Goal: Task Accomplishment & Management: Manage account settings

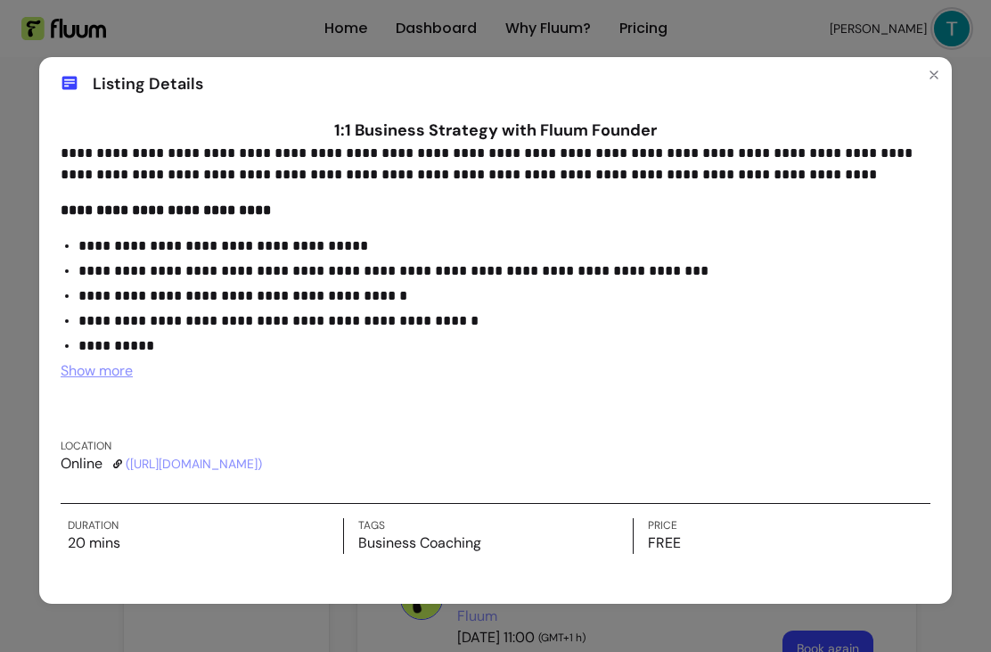
click at [943, 72] on button "Close" at bounding box center [934, 75] width 29 height 29
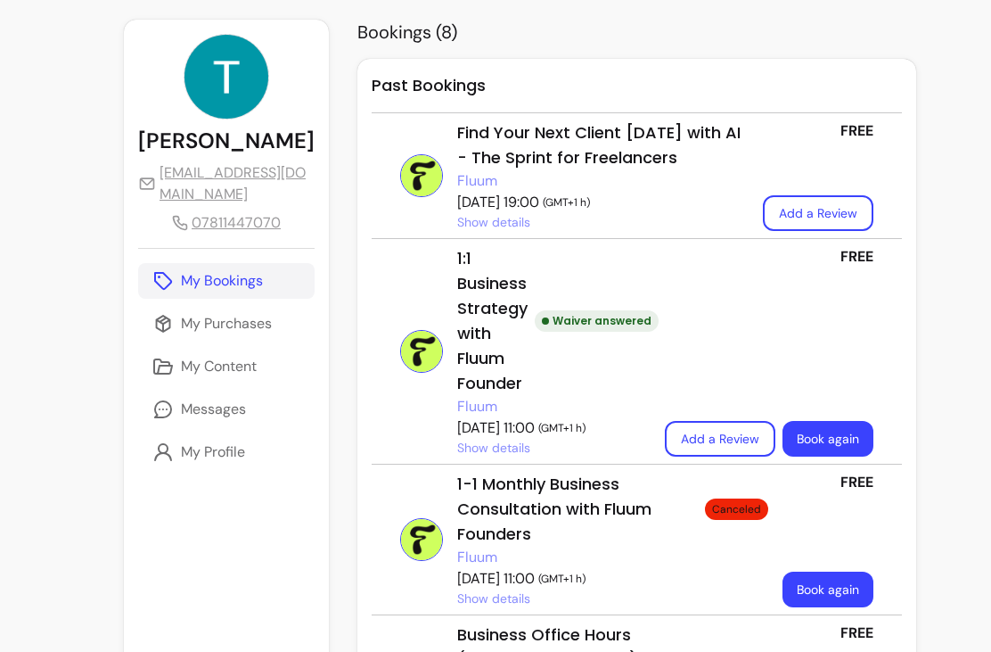
scroll to position [125, 0]
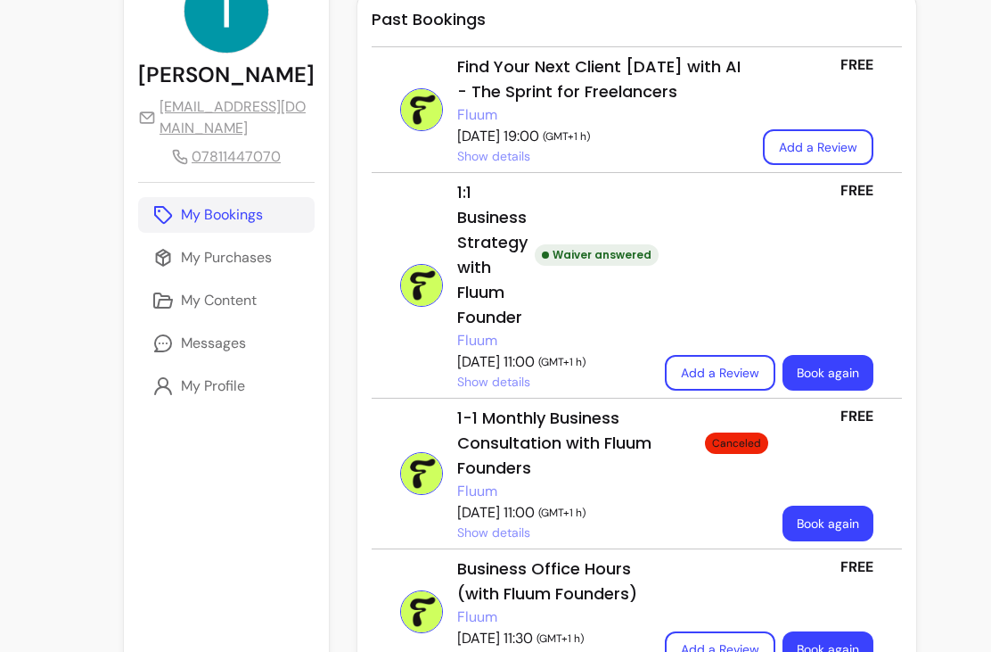
click at [457, 385] on span "Show details" at bounding box center [493, 382] width 73 height 18
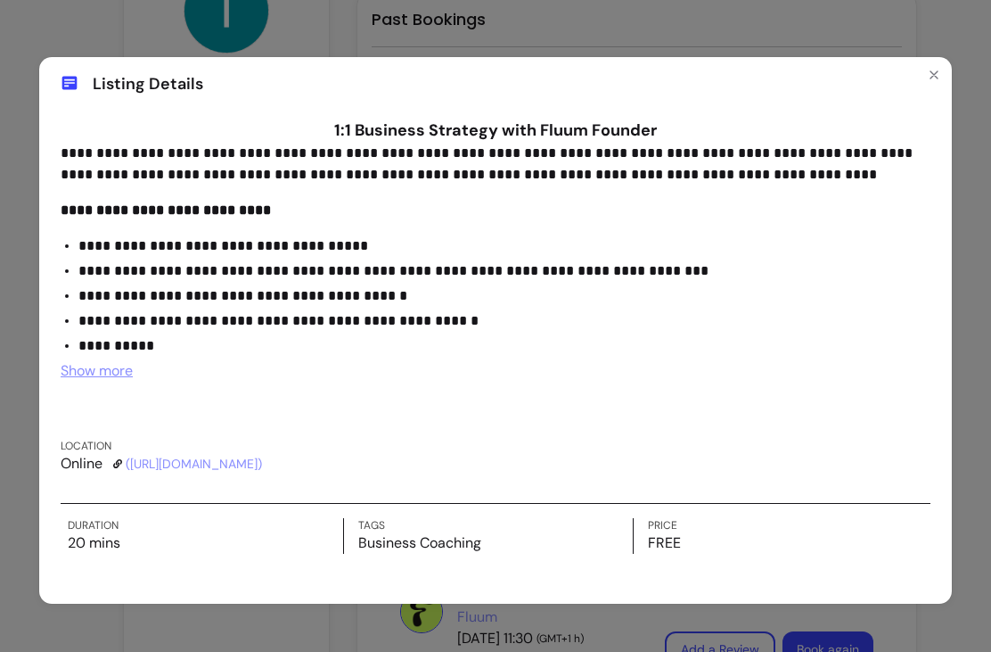
click at [931, 80] on icon "Close" at bounding box center [934, 75] width 14 height 14
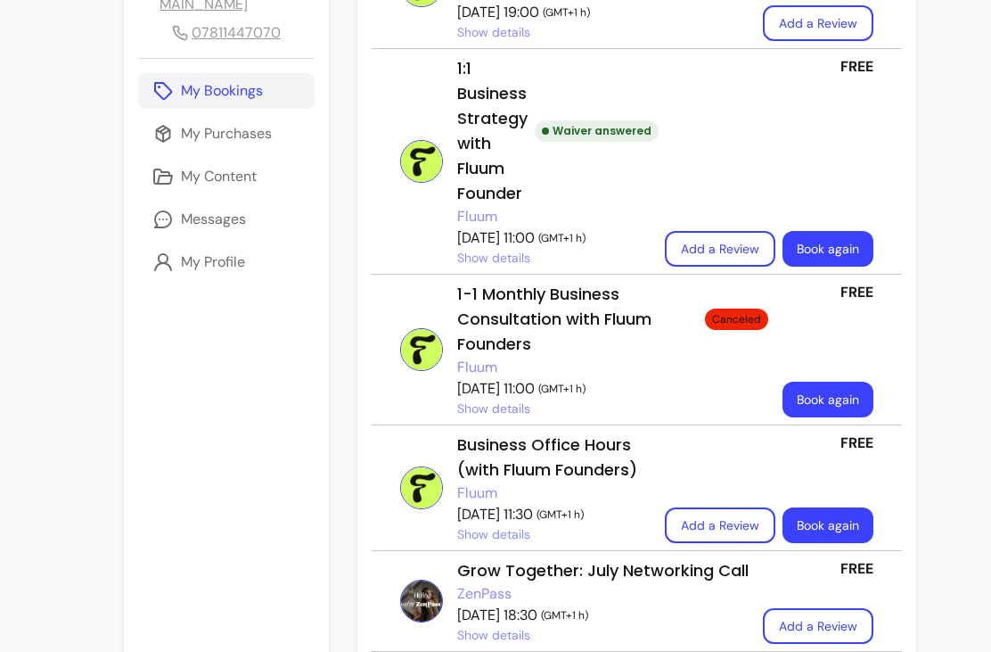
scroll to position [250, 0]
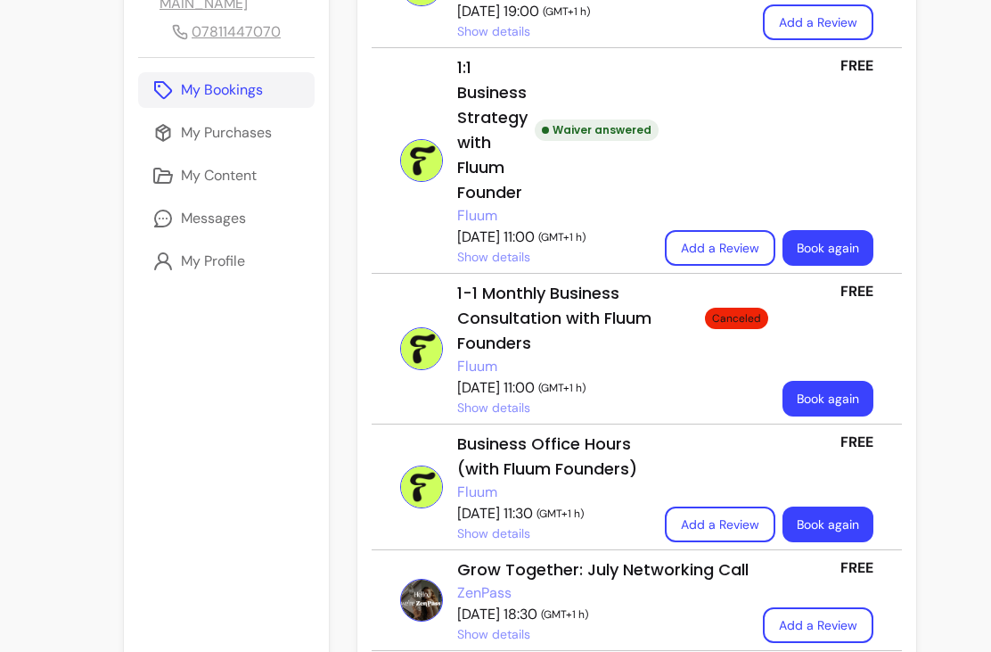
click at [457, 415] on span "Show details" at bounding box center [493, 408] width 73 height 18
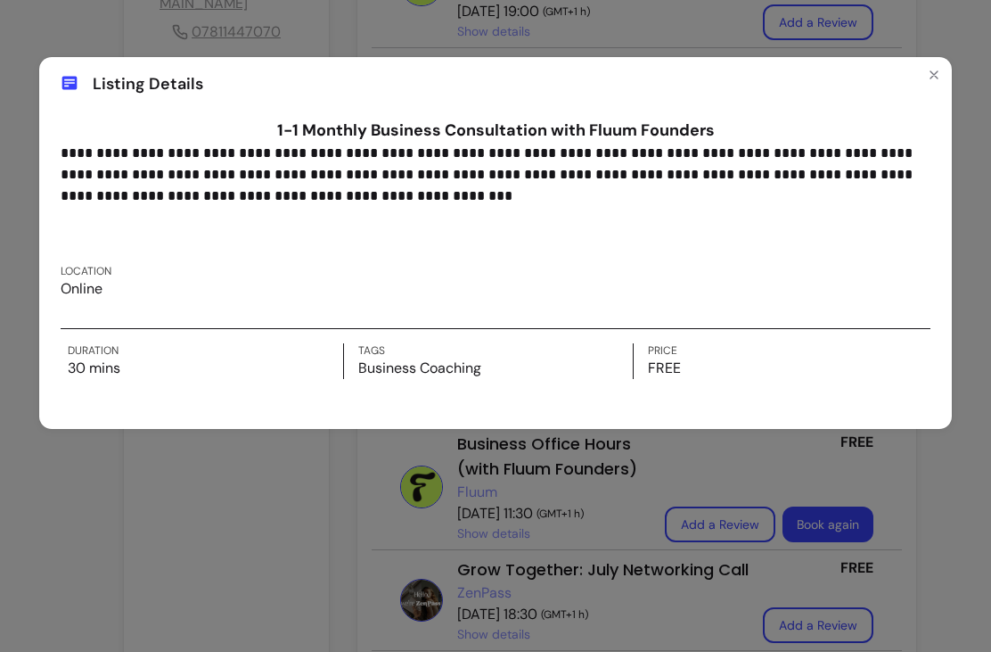
click at [932, 72] on icon "Close" at bounding box center [934, 74] width 7 height 7
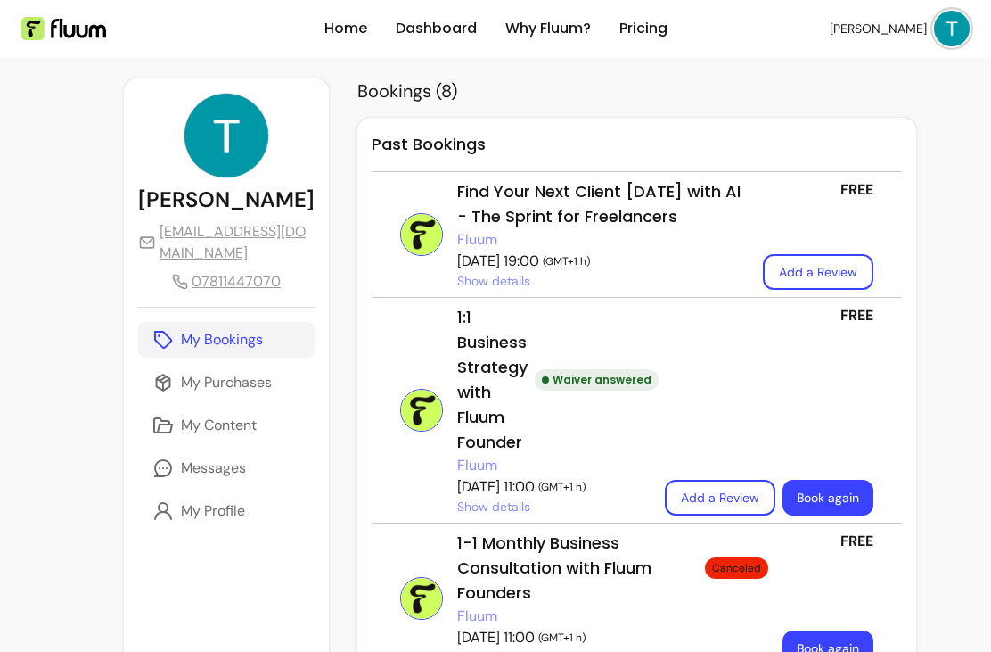
scroll to position [0, 0]
click at [225, 522] on p "My Profile" at bounding box center [213, 510] width 64 height 21
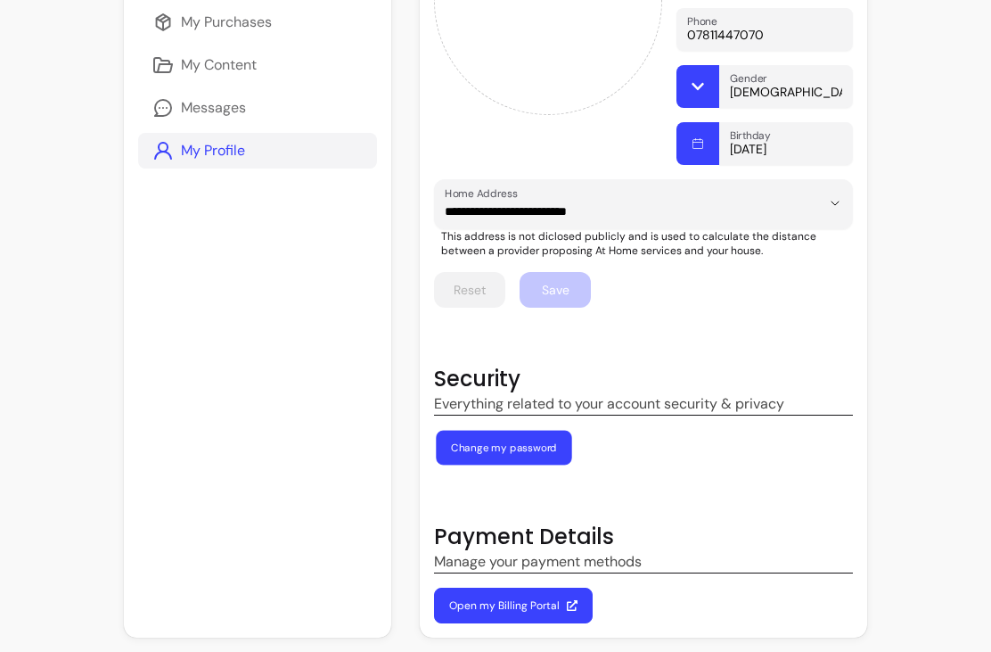
click at [486, 451] on button "Change my password" at bounding box center [504, 448] width 136 height 35
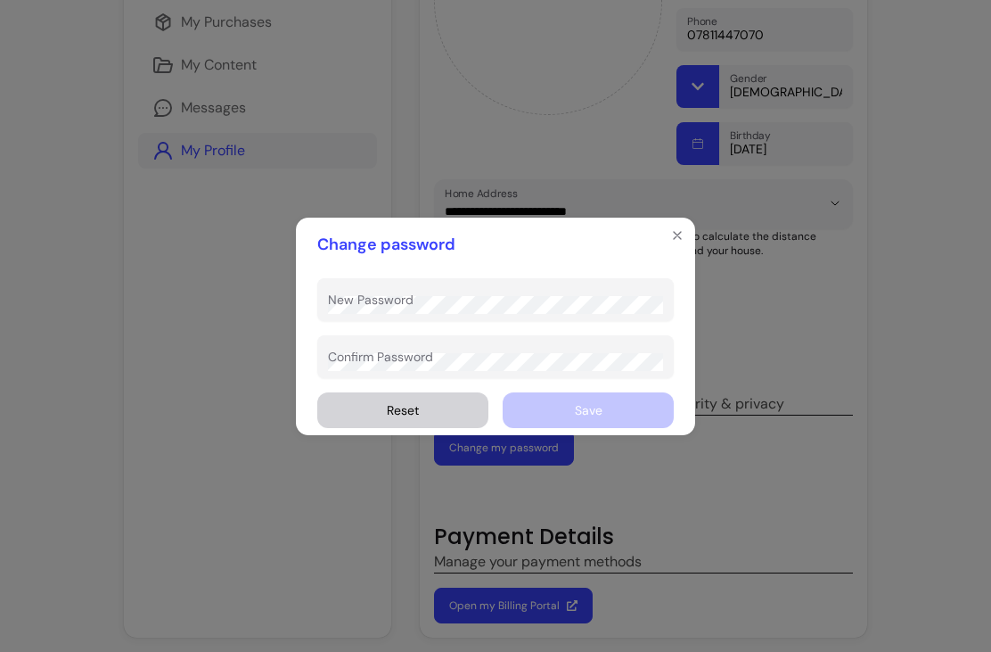
click at [399, 299] on div "New Password" at bounding box center [495, 299] width 357 height 43
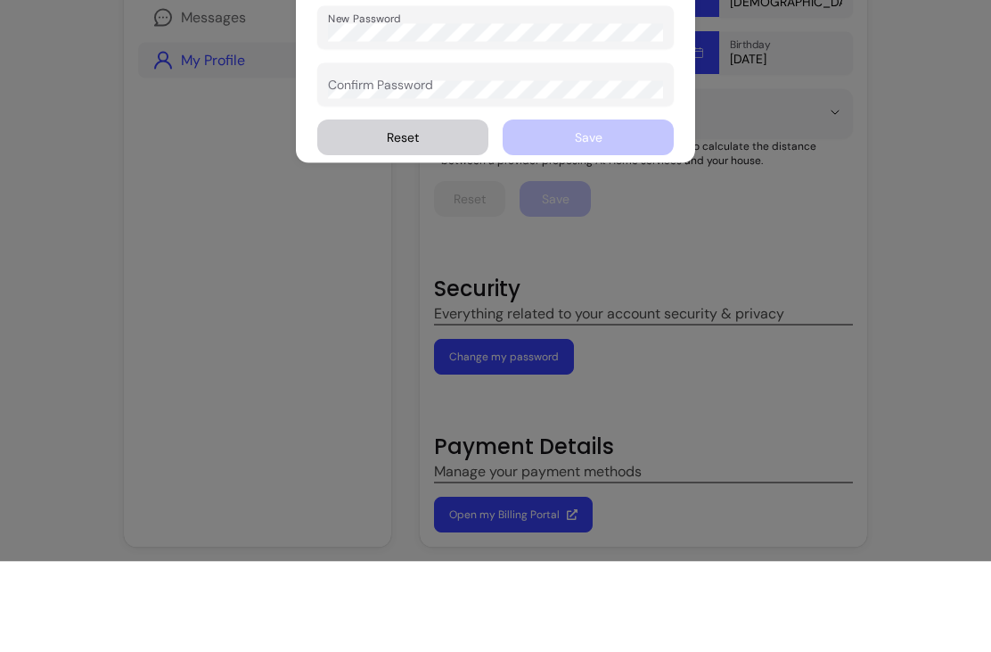
click at [418, 153] on div "Confirm Password" at bounding box center [495, 174] width 357 height 43
click at [912, 179] on div "Change password New Password Confirm Password Reset Save" at bounding box center [495, 144] width 991 height 288
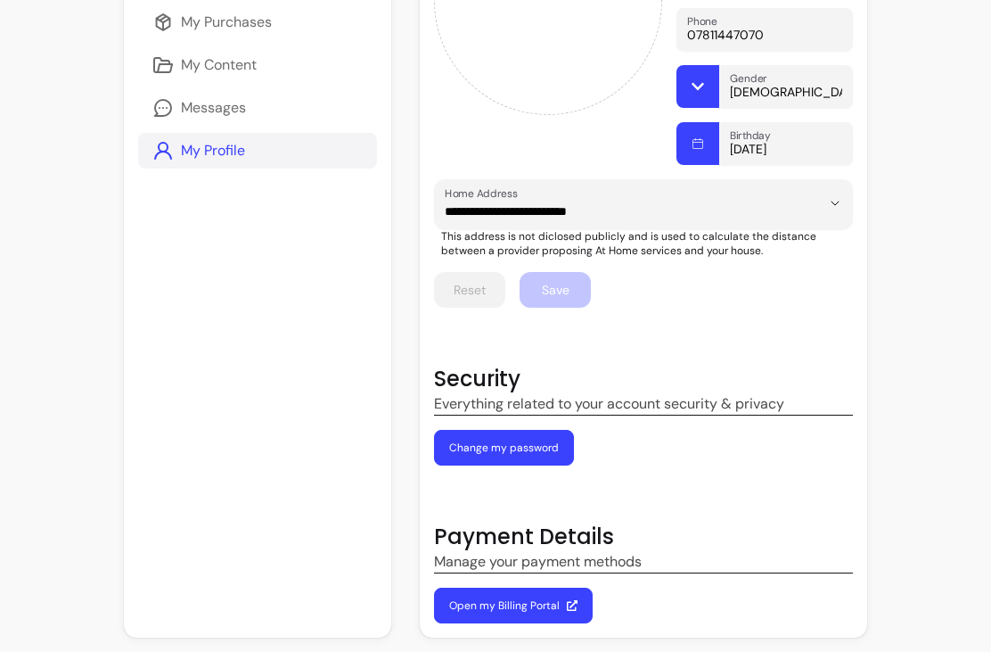
click at [504, 451] on button "Change my password" at bounding box center [504, 448] width 140 height 36
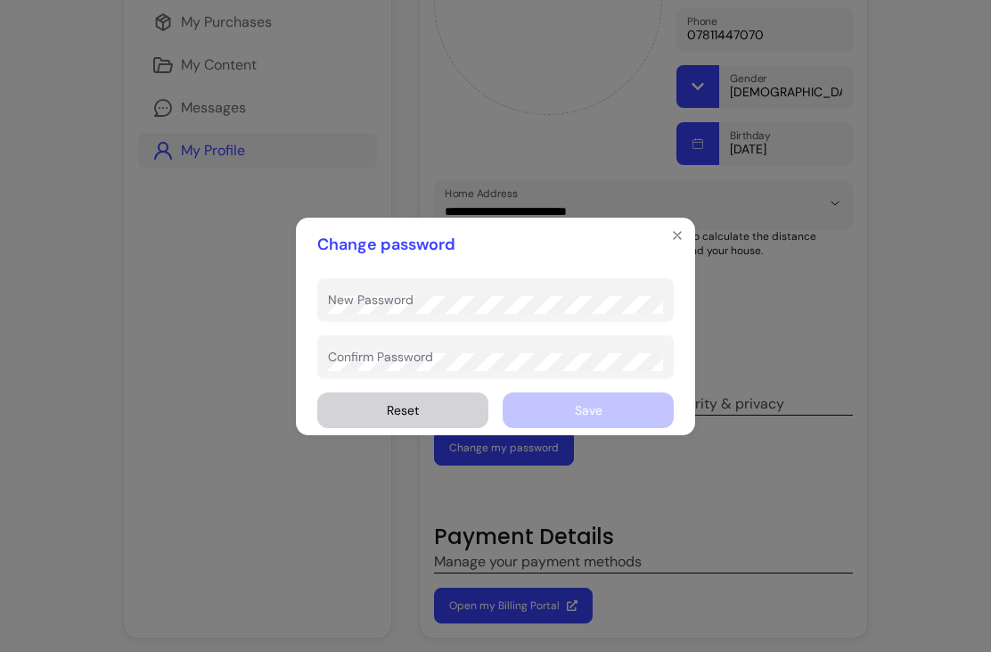
click at [396, 304] on div "New Password" at bounding box center [495, 299] width 357 height 43
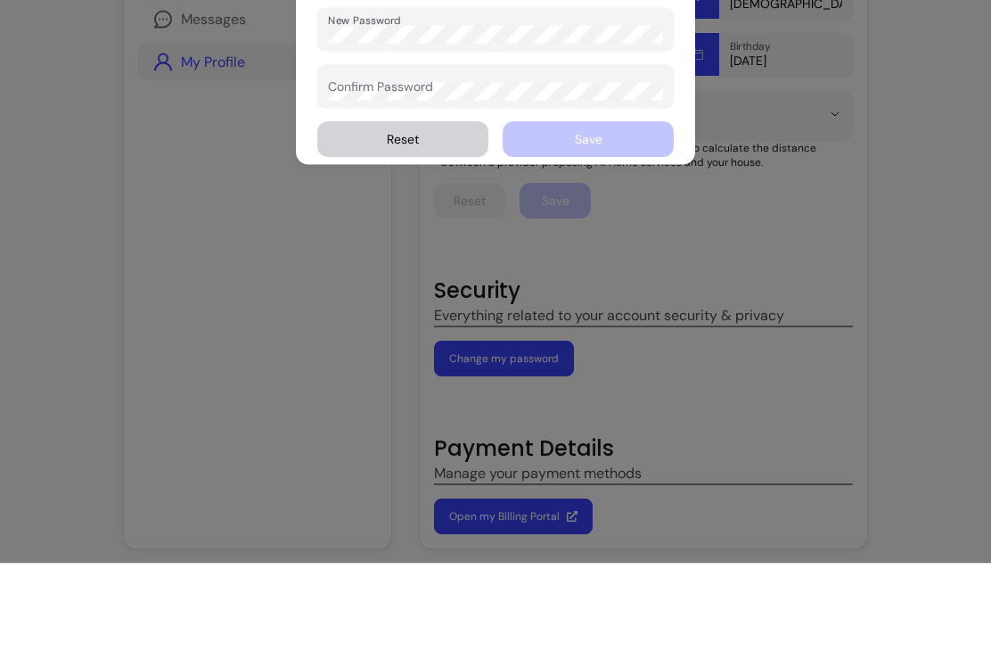
click at [370, 153] on div "Confirm Password" at bounding box center [495, 174] width 357 height 43
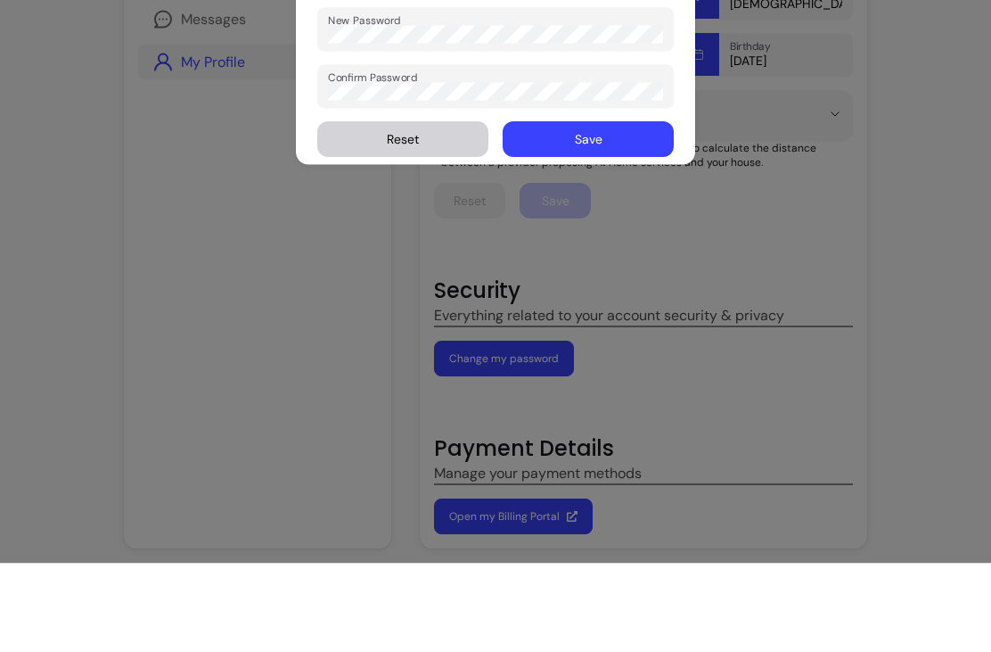
click at [604, 210] on button "Save" at bounding box center [588, 228] width 171 height 36
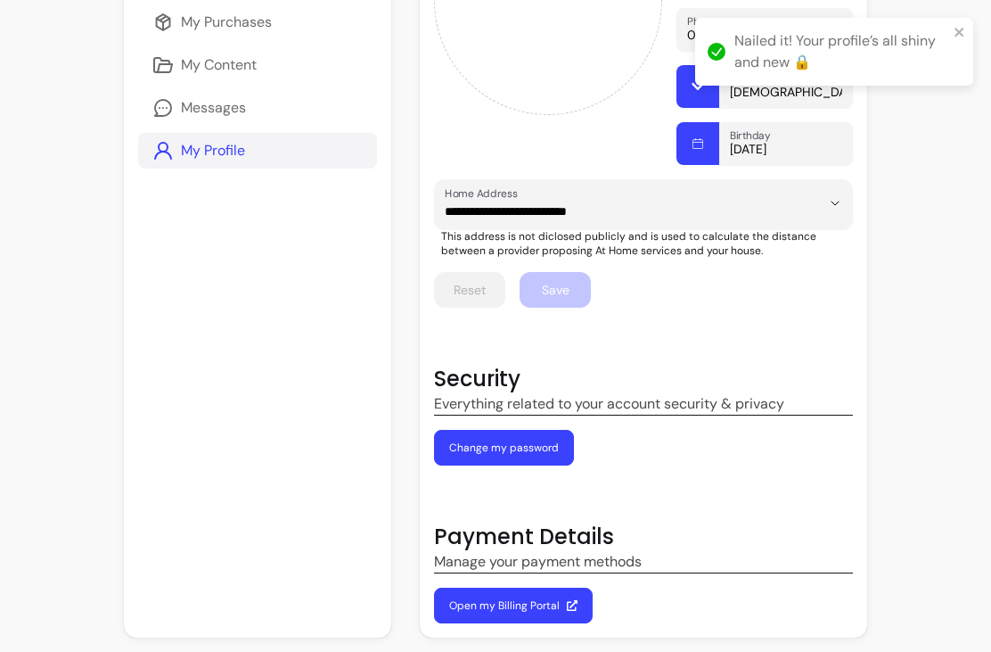
click at [966, 37] on icon "close" at bounding box center [960, 32] width 12 height 14
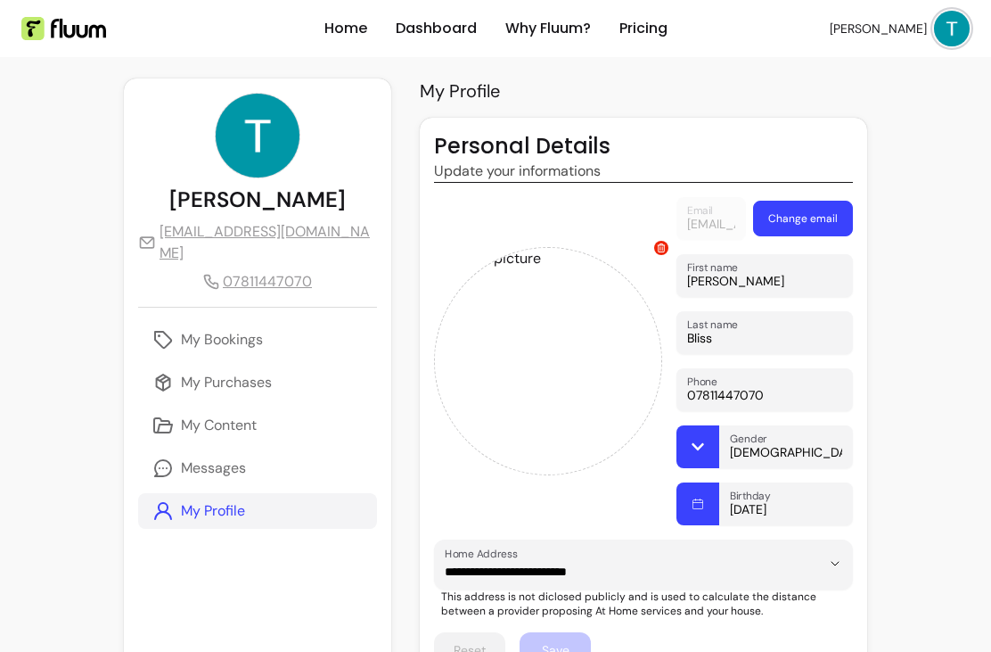
scroll to position [0, 0]
click at [230, 365] on link "My Purchases" at bounding box center [257, 383] width 239 height 36
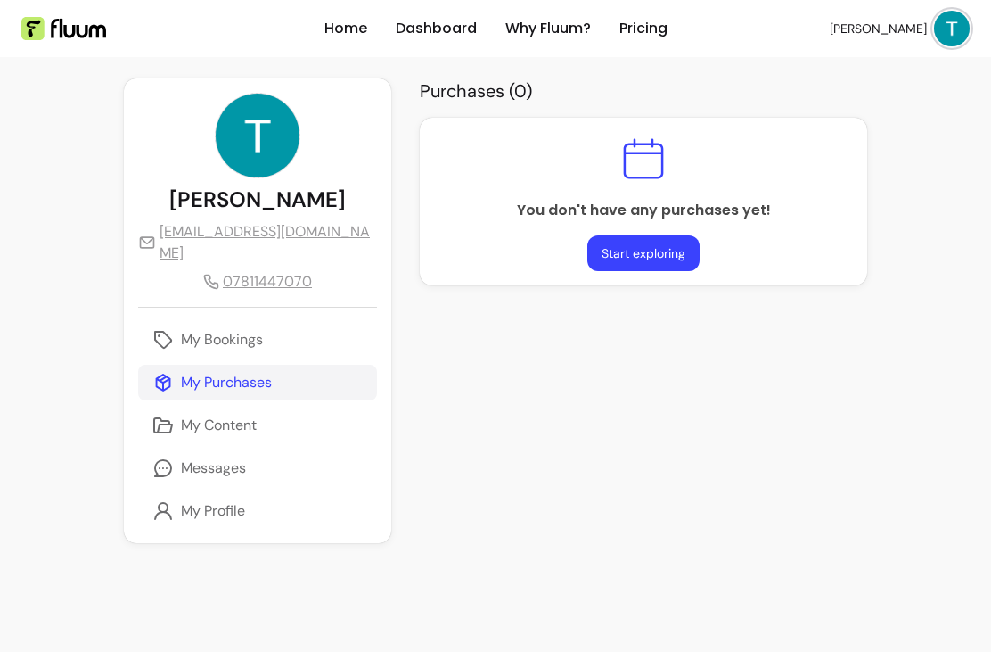
click at [213, 330] on link "My Bookings" at bounding box center [257, 340] width 239 height 36
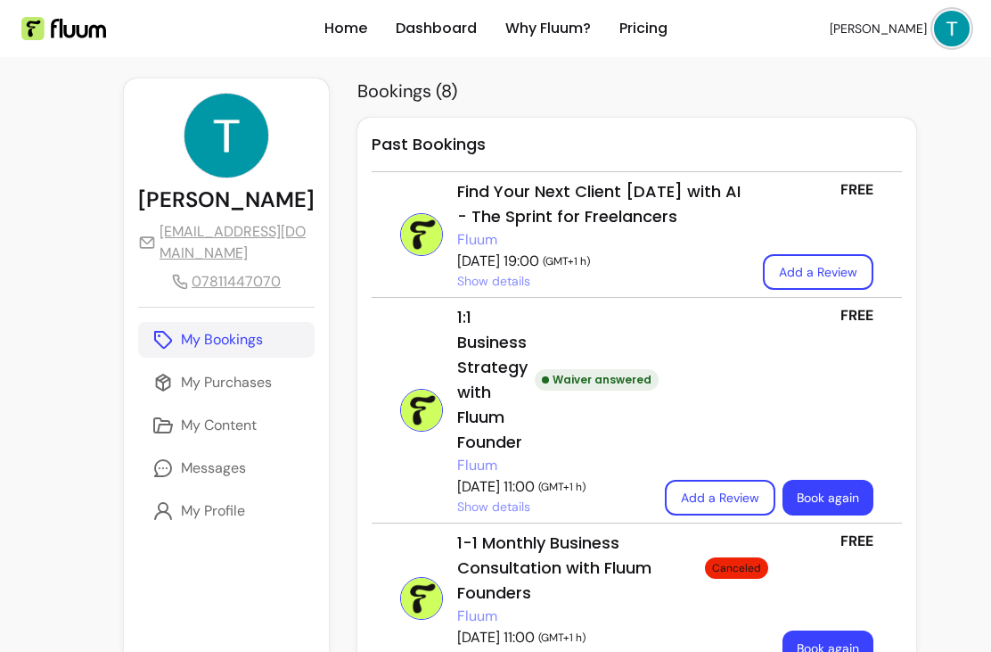
click at [457, 289] on span "Show details" at bounding box center [493, 281] width 73 height 18
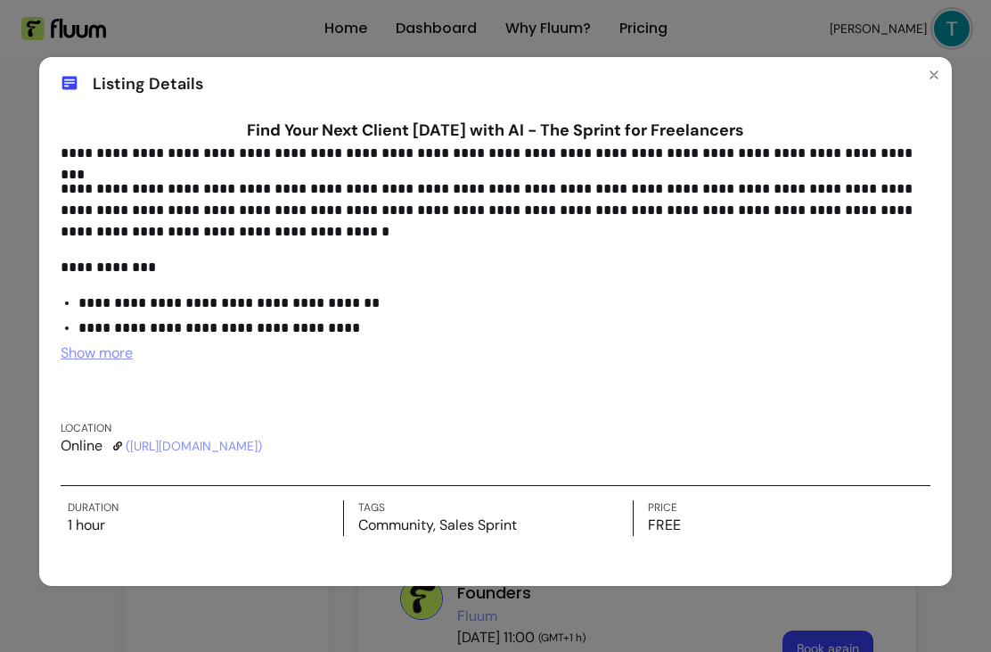
click at [934, 75] on icon "Close" at bounding box center [934, 74] width 7 height 7
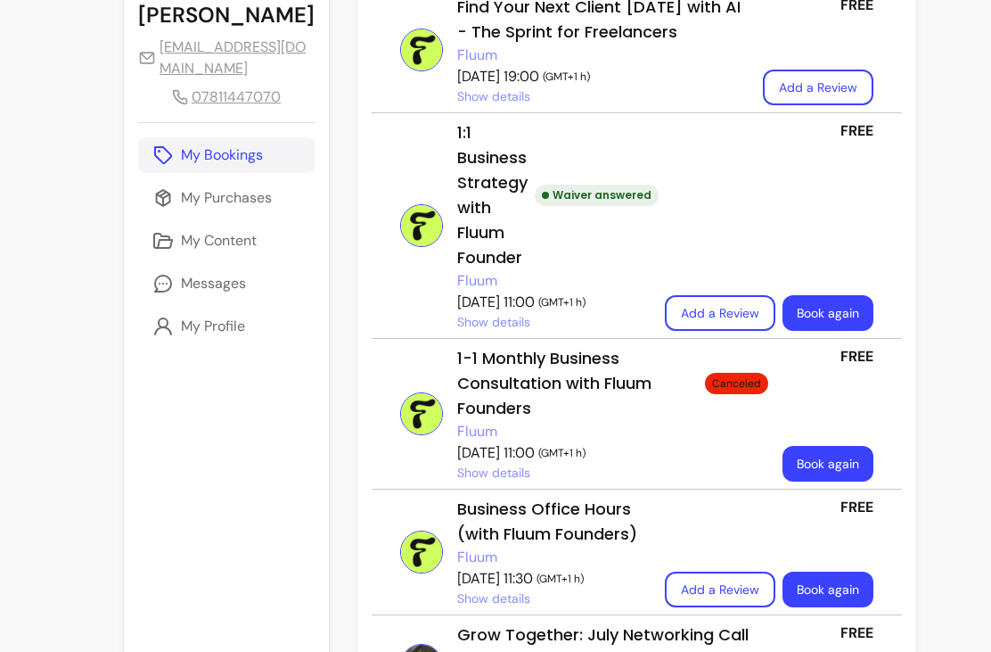
scroll to position [193, 0]
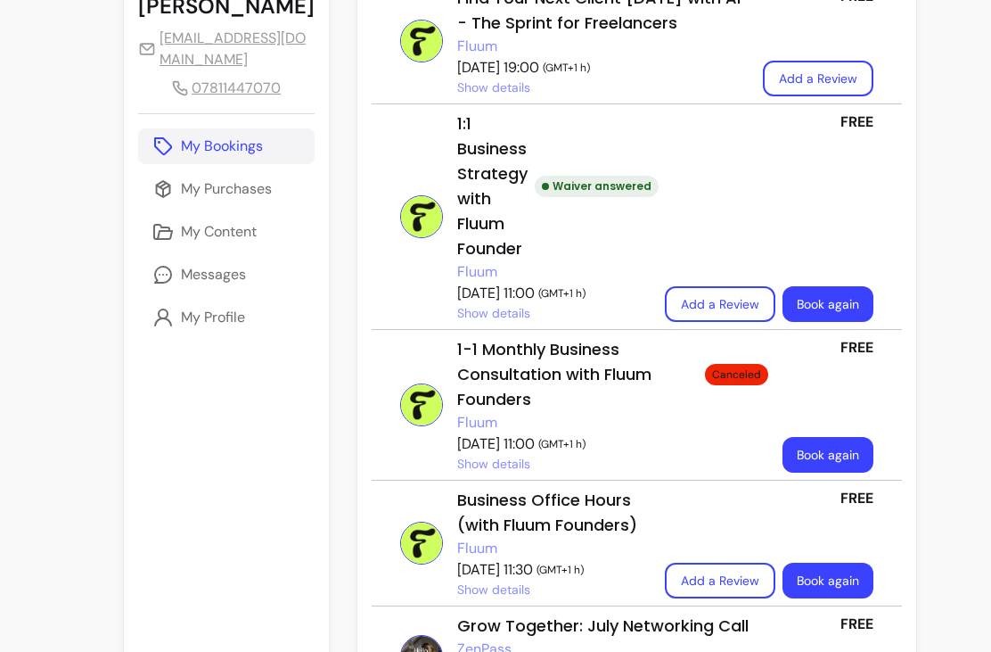
click at [794, 304] on link "Book again" at bounding box center [828, 304] width 91 height 36
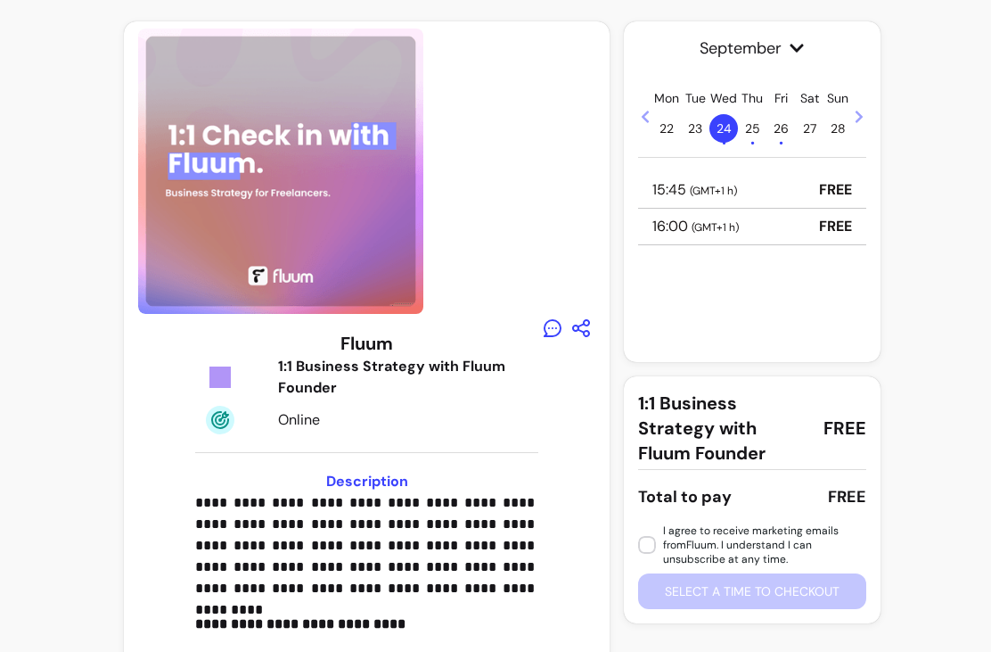
click at [813, 48] on span "September" at bounding box center [752, 48] width 228 height 25
click at [700, 357] on span "October" at bounding box center [744, 348] width 127 height 17
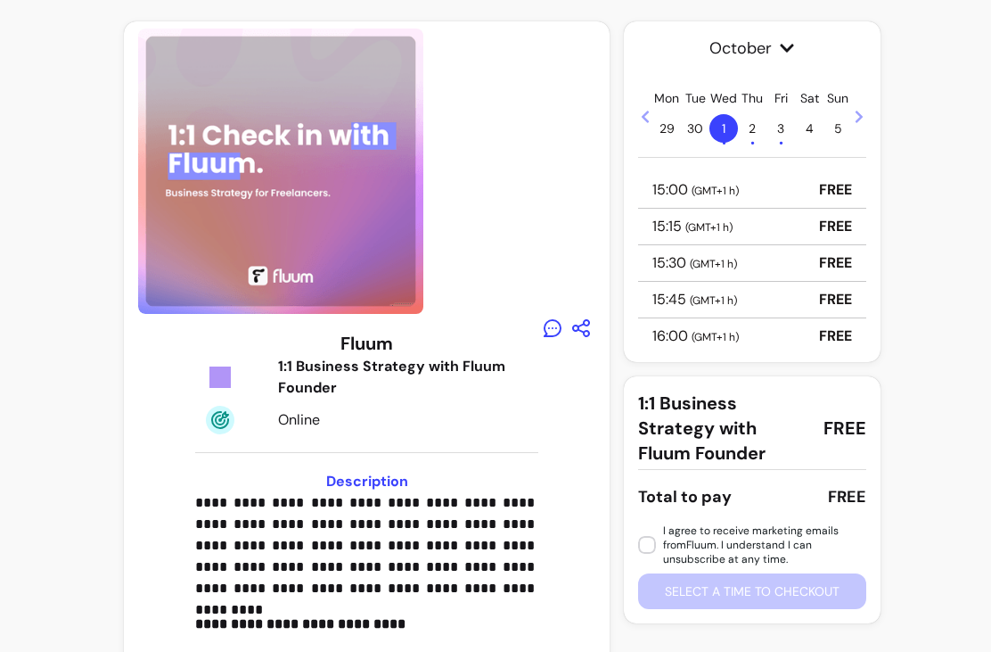
click at [857, 113] on icon at bounding box center [859, 117] width 14 height 14
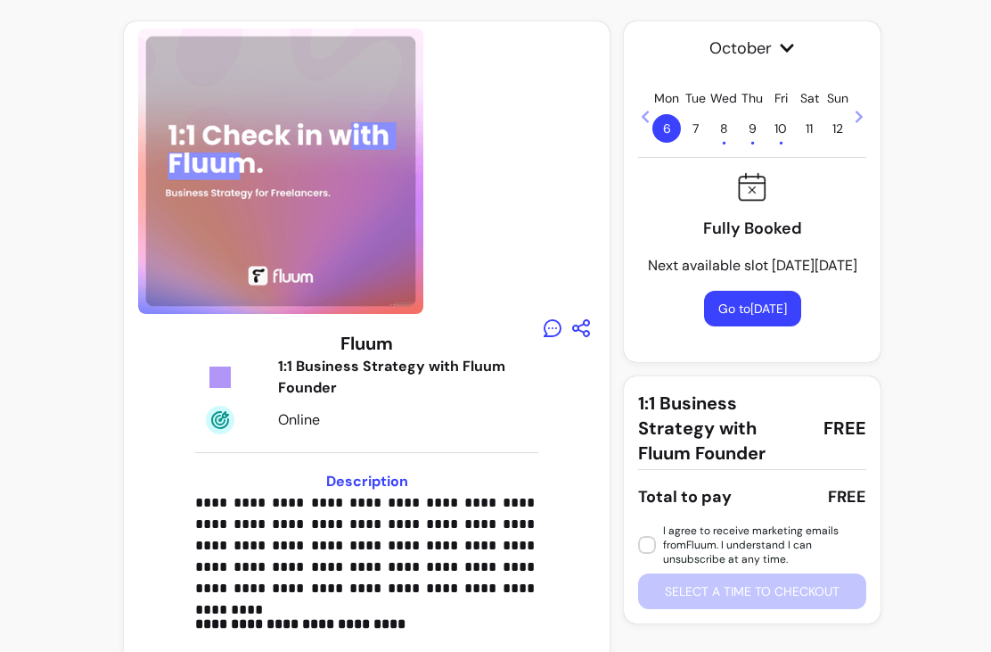
click at [853, 121] on icon at bounding box center [859, 117] width 14 height 14
click at [694, 129] on span "14" at bounding box center [695, 128] width 29 height 29
click at [861, 108] on span at bounding box center [859, 115] width 14 height 21
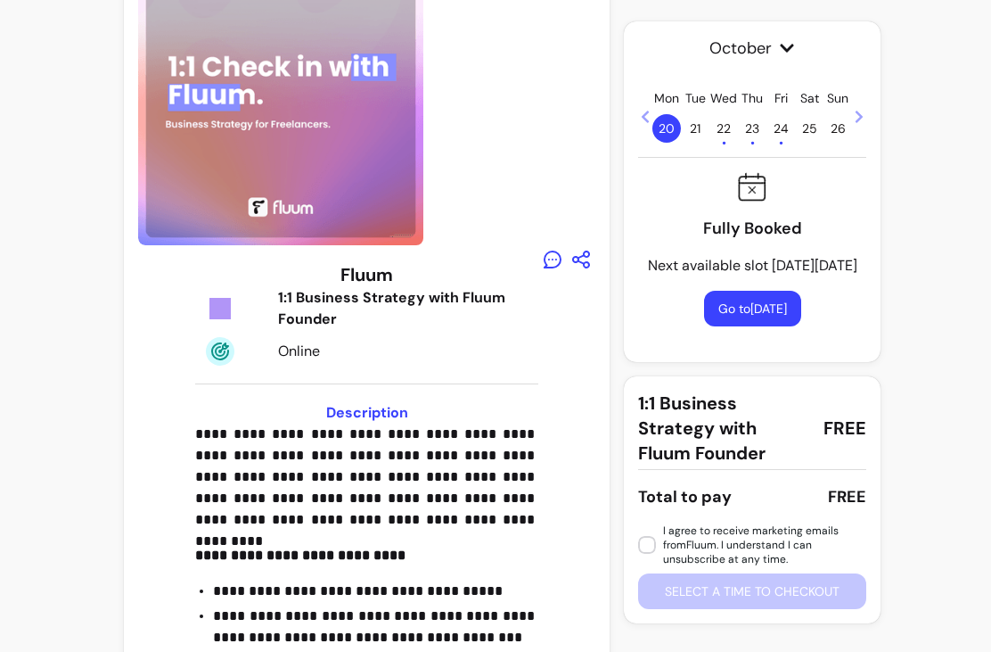
scroll to position [86, 0]
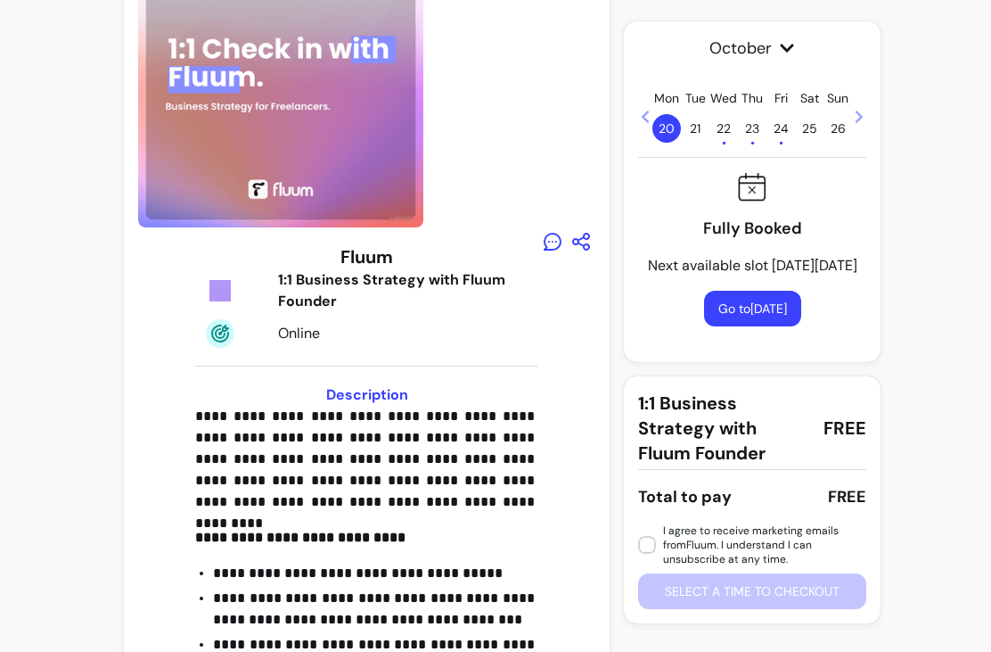
click at [719, 133] on span "22 •" at bounding box center [724, 128] width 29 height 29
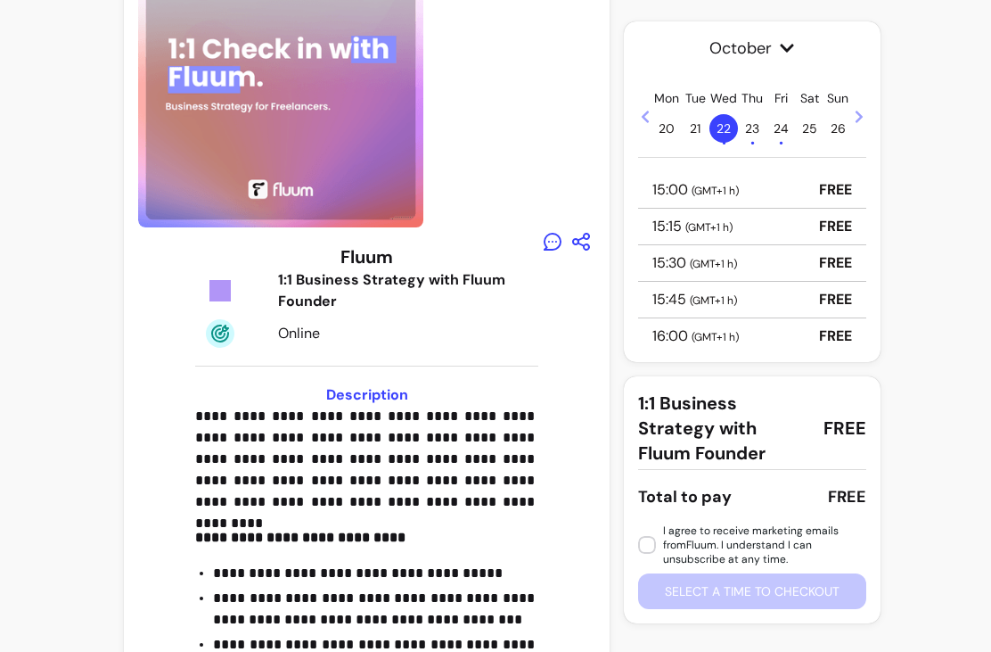
scroll to position [0, 0]
click at [749, 121] on span "23 •" at bounding box center [752, 128] width 29 height 29
click at [779, 133] on span "24 •" at bounding box center [781, 128] width 29 height 29
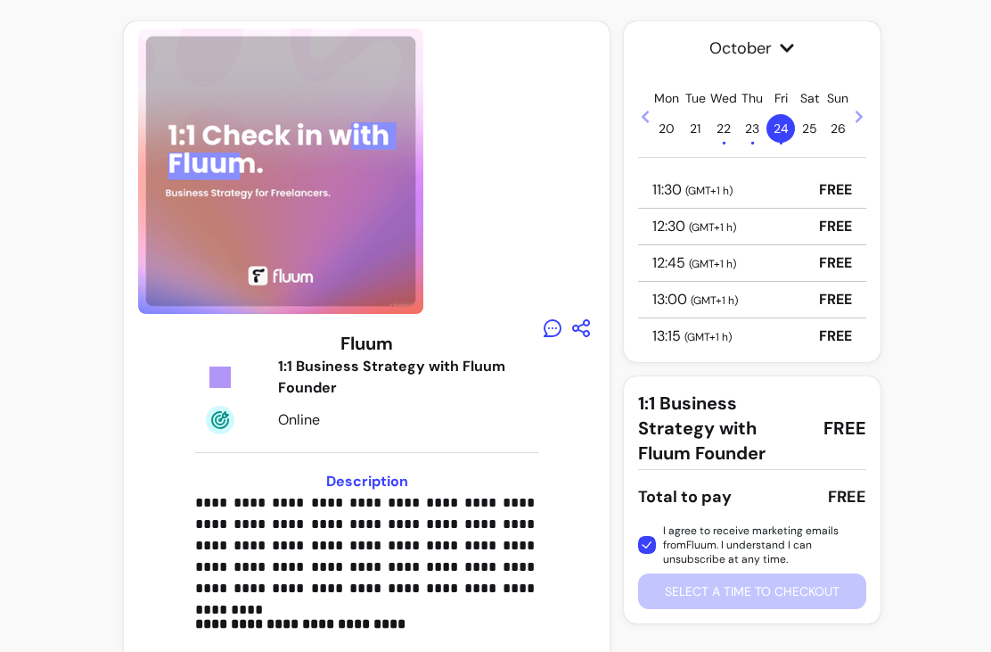
click at [948, 474] on div "**********" at bounding box center [495, 442] width 991 height 884
click at [745, 604] on div "I agree to receive marketing emails from Fluum . I understand I can unsubscribe…" at bounding box center [752, 566] width 228 height 86
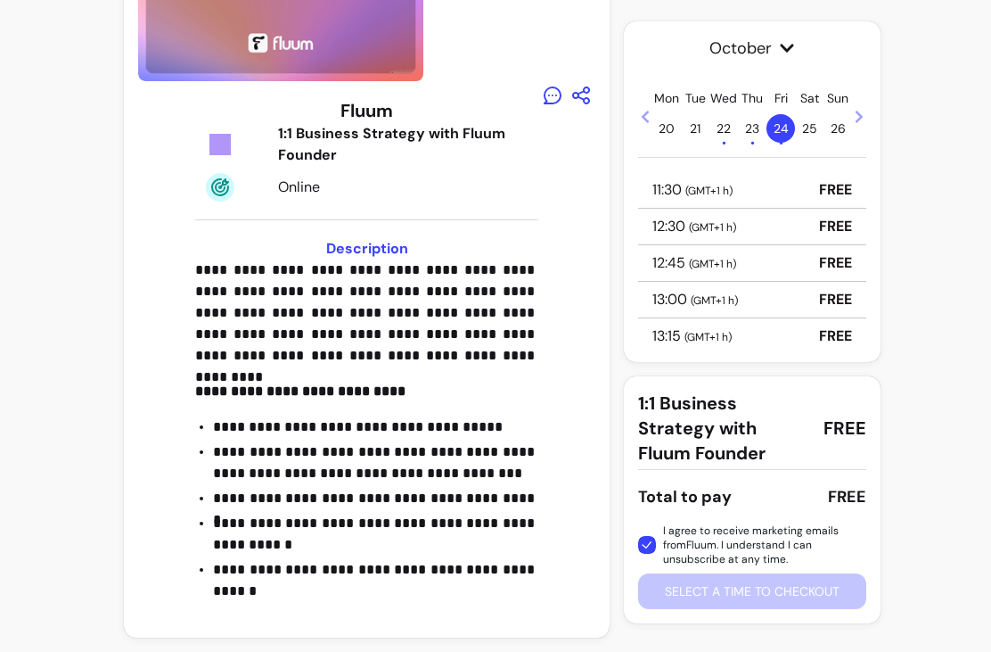
scroll to position [233, 0]
click at [694, 192] on span "( GMT+1 h )" at bounding box center [709, 191] width 47 height 14
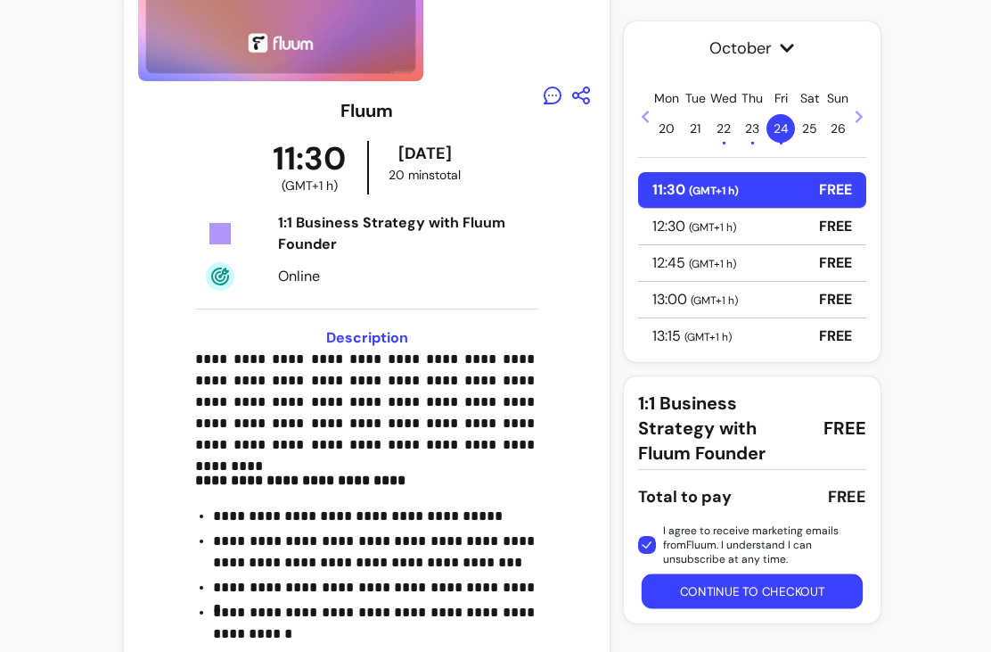
click at [745, 599] on button "Continue to checkout" at bounding box center [752, 591] width 221 height 35
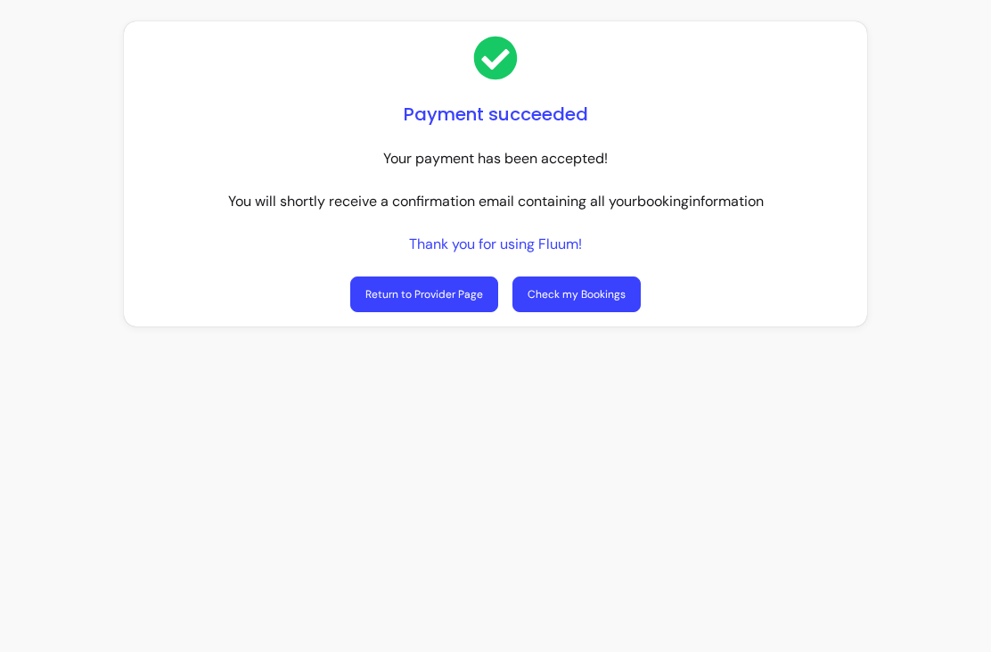
click at [424, 300] on link "Return to Provider Page" at bounding box center [424, 294] width 148 height 36
click at [588, 299] on link "Check my Bookings" at bounding box center [577, 294] width 128 height 36
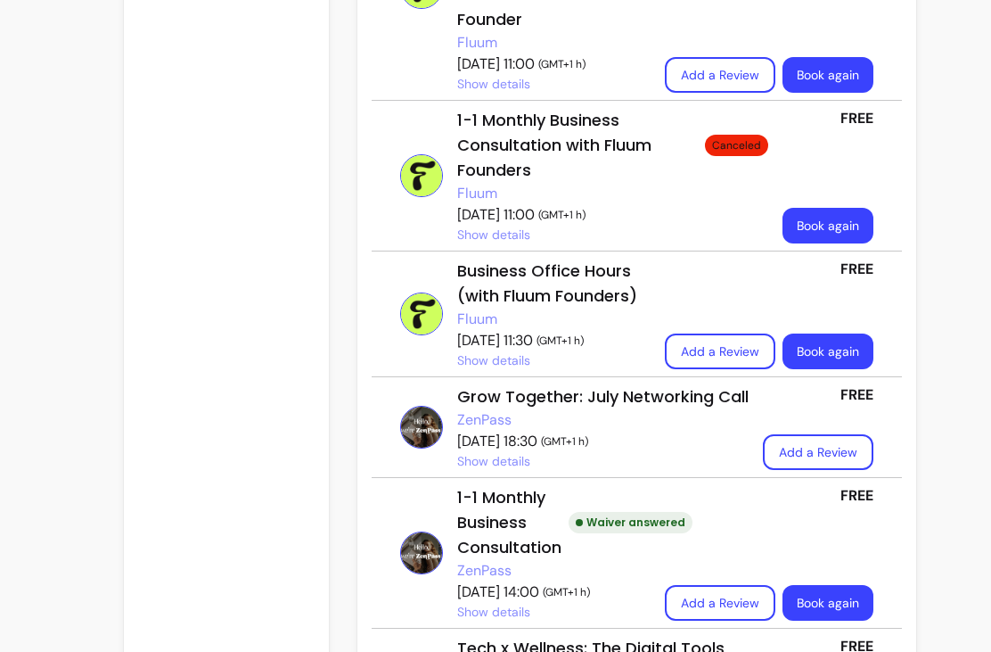
scroll to position [624, 0]
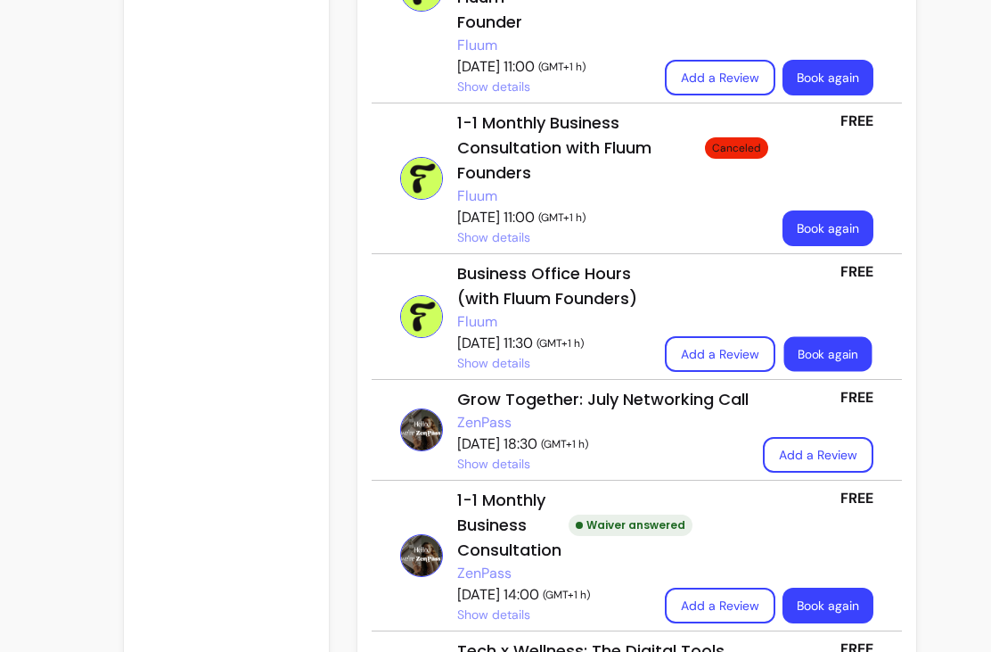
click at [788, 351] on link "Book again" at bounding box center [829, 354] width 88 height 35
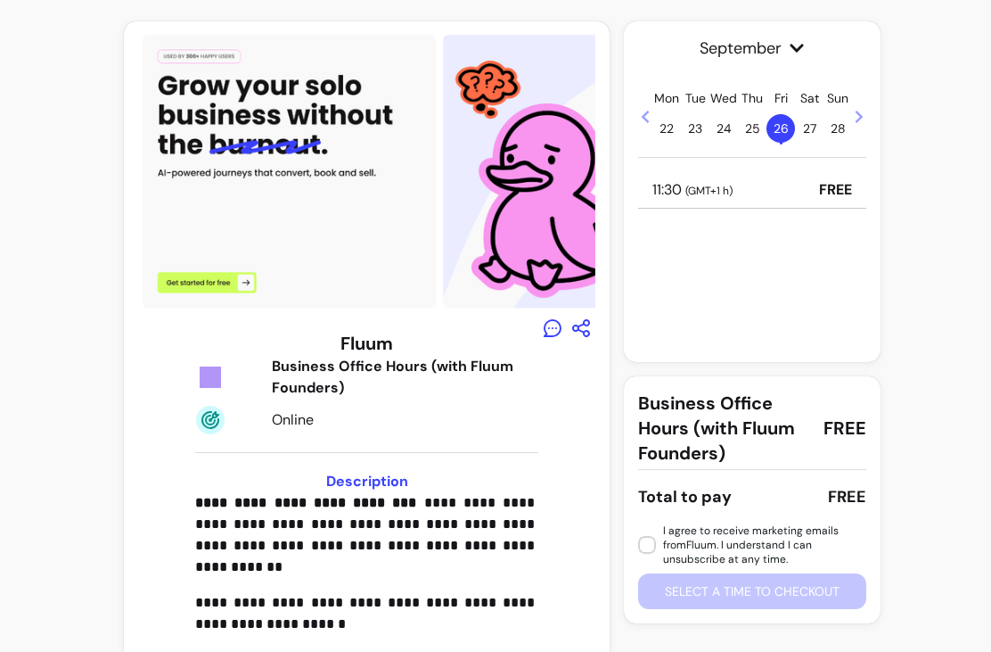
click at [860, 119] on icon at bounding box center [859, 117] width 7 height 12
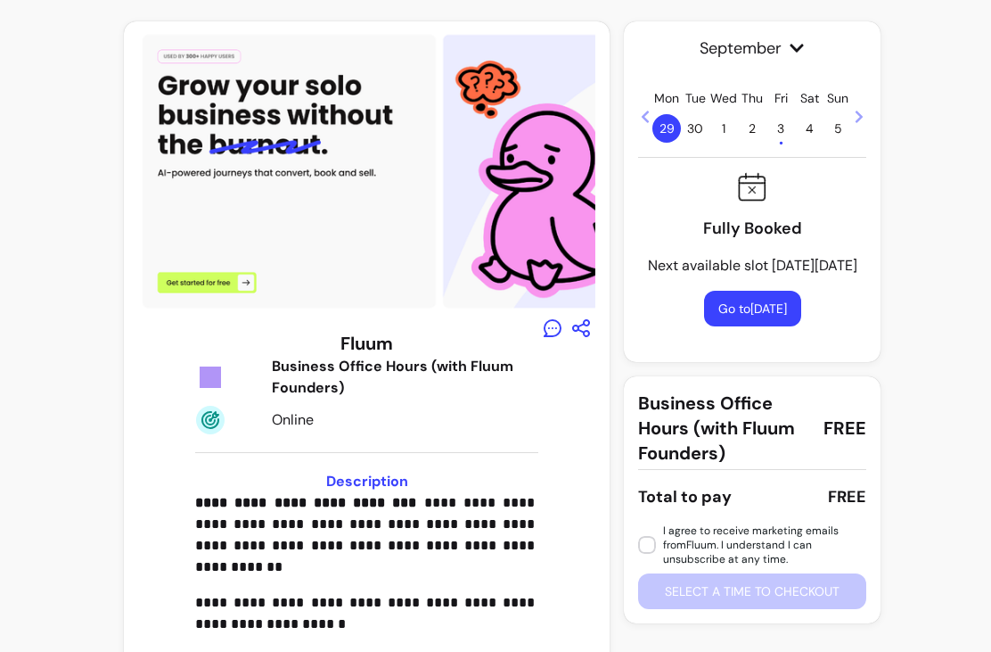
click at [860, 123] on icon at bounding box center [859, 117] width 14 height 14
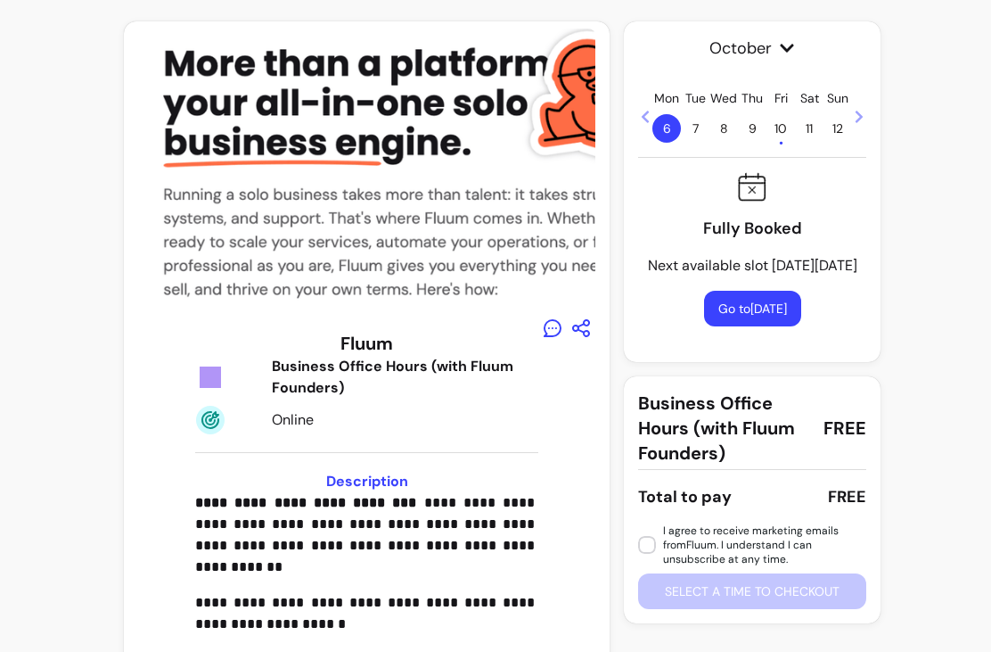
click at [851, 127] on span "12" at bounding box center [838, 128] width 29 height 29
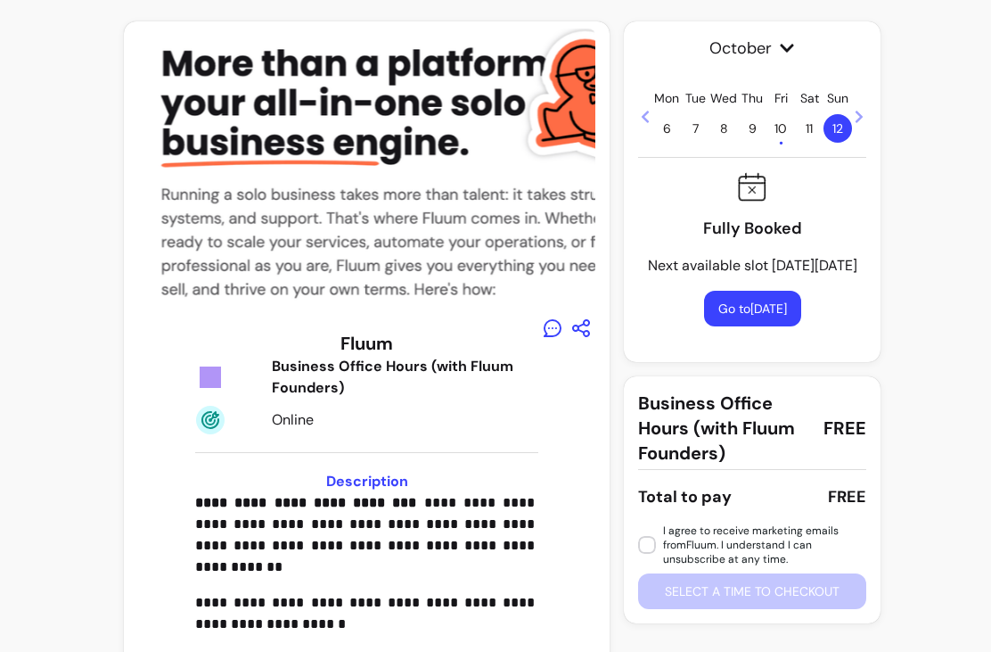
click at [851, 112] on div "Sun 12" at bounding box center [838, 115] width 29 height 53
click at [851, 115] on div "Sun 12" at bounding box center [838, 115] width 29 height 53
click at [849, 120] on span "12" at bounding box center [838, 128] width 29 height 29
click at [850, 119] on div "Sun 12" at bounding box center [838, 115] width 29 height 53
click at [851, 128] on span "12" at bounding box center [838, 128] width 29 height 29
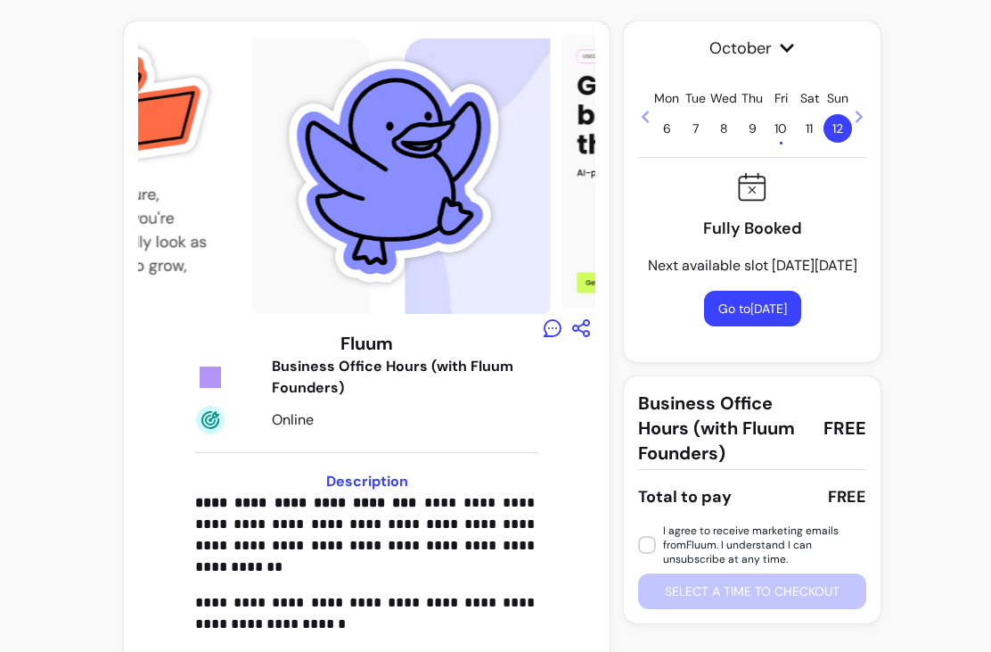
click at [857, 126] on span at bounding box center [859, 115] width 14 height 21
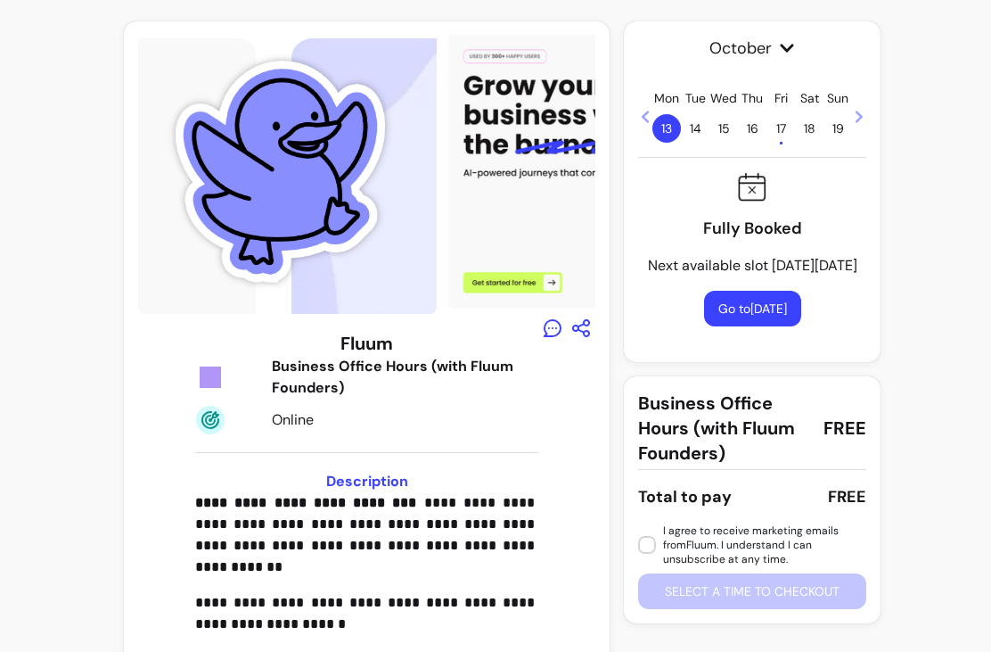
click at [856, 124] on span at bounding box center [859, 115] width 14 height 21
click at [863, 122] on icon at bounding box center [859, 117] width 14 height 14
click at [789, 128] on span "31 •" at bounding box center [781, 128] width 29 height 29
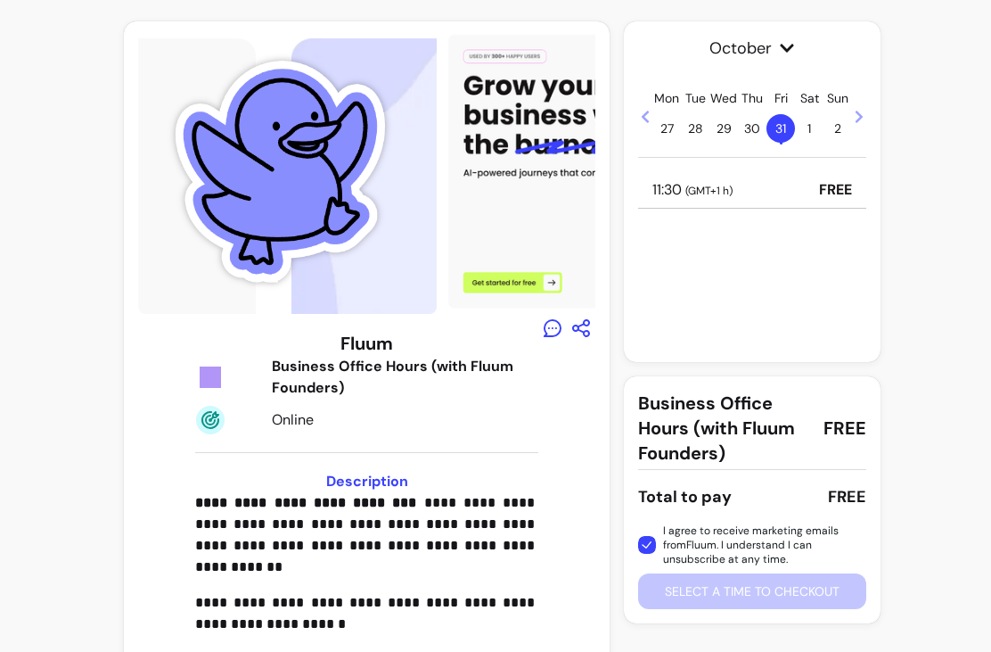
click at [719, 188] on span "( GMT+1 h )" at bounding box center [709, 191] width 47 height 14
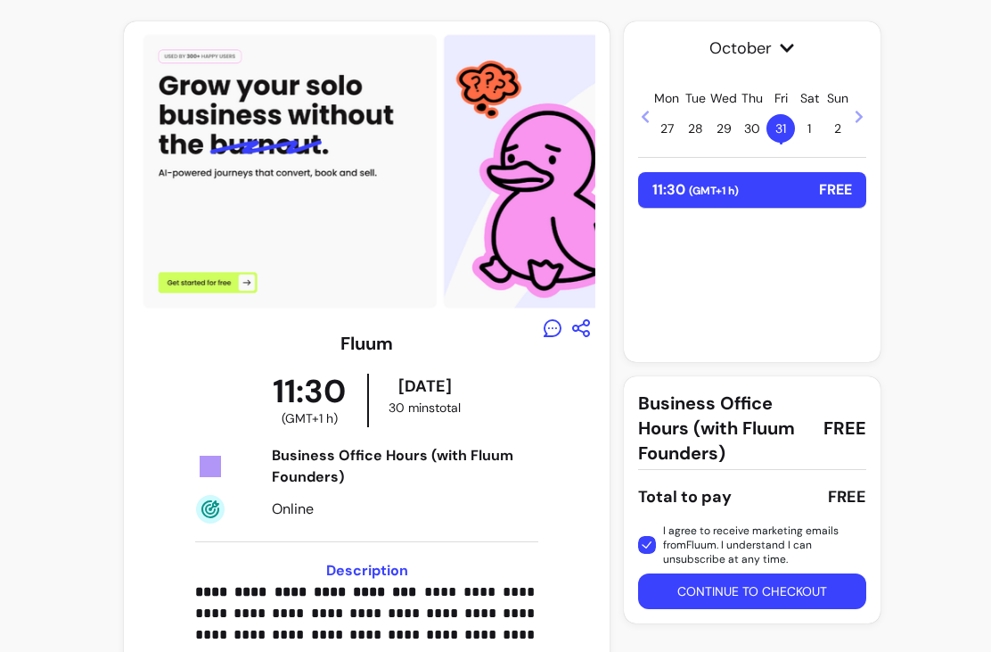
click at [742, 596] on button "Continue to checkout" at bounding box center [752, 591] width 228 height 36
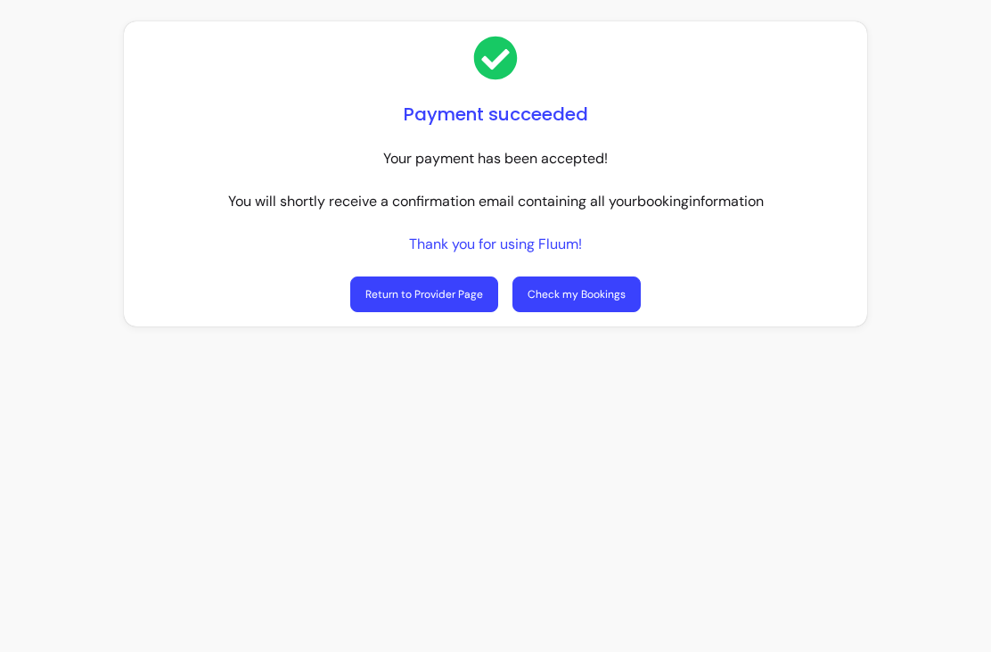
click at [441, 291] on link "Return to Provider Page" at bounding box center [424, 294] width 148 height 36
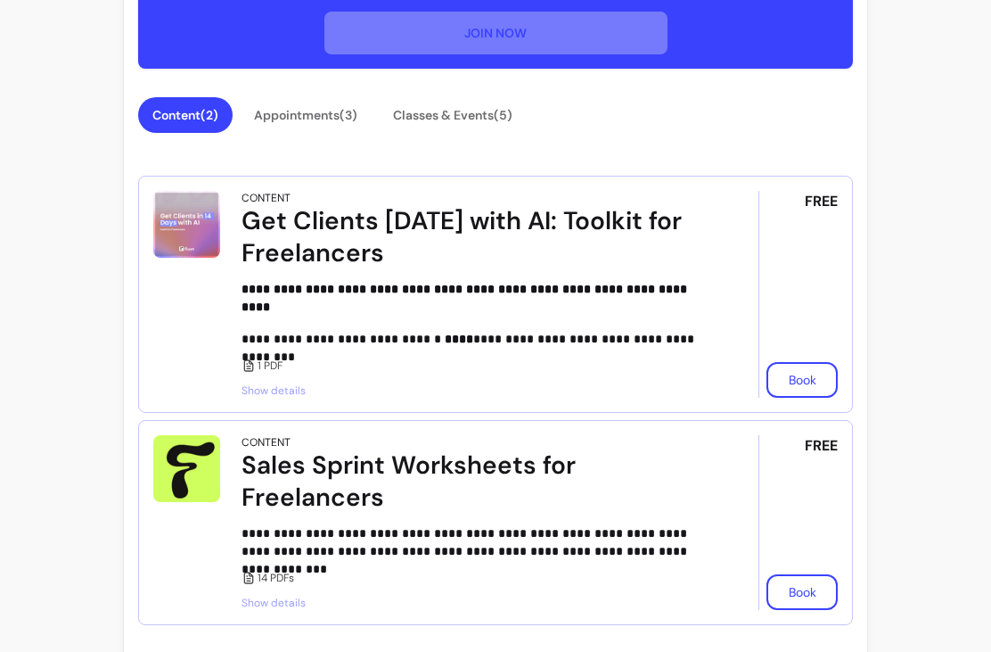
scroll to position [720, 0]
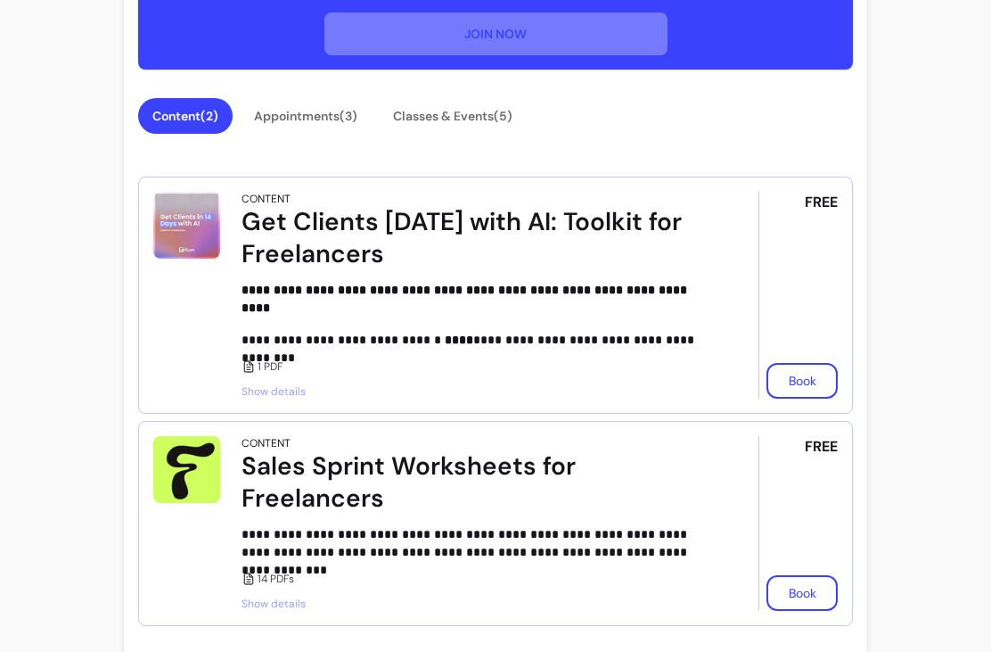
click at [802, 378] on button "Book" at bounding box center [802, 381] width 71 height 36
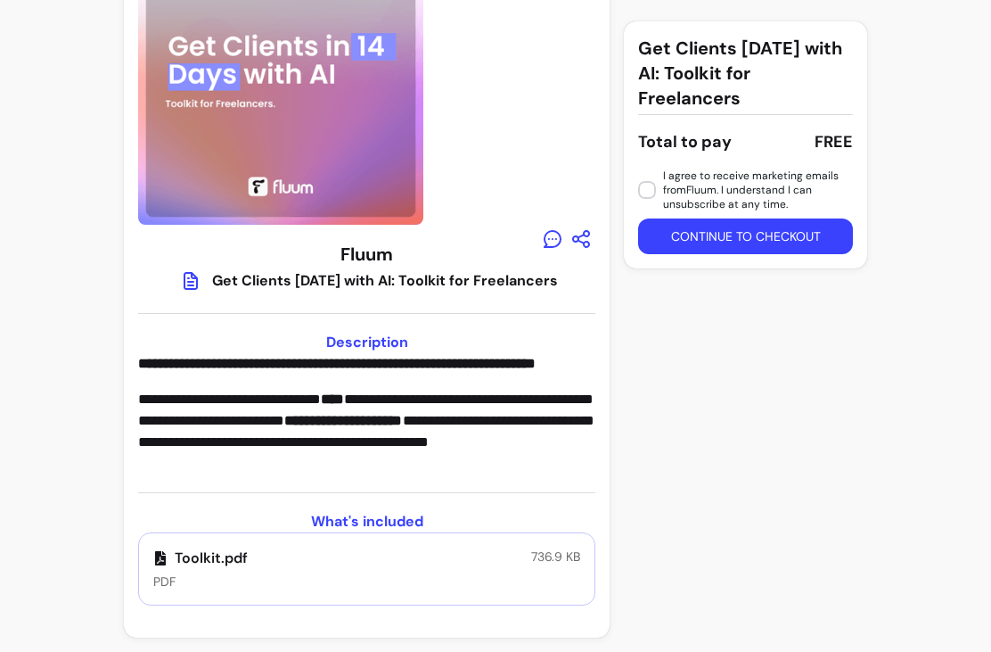
scroll to position [111, 0]
click at [204, 571] on div "Toolkit.pdf PDF" at bounding box center [200, 568] width 95 height 43
click at [752, 252] on button "Continue to checkout" at bounding box center [745, 236] width 215 height 36
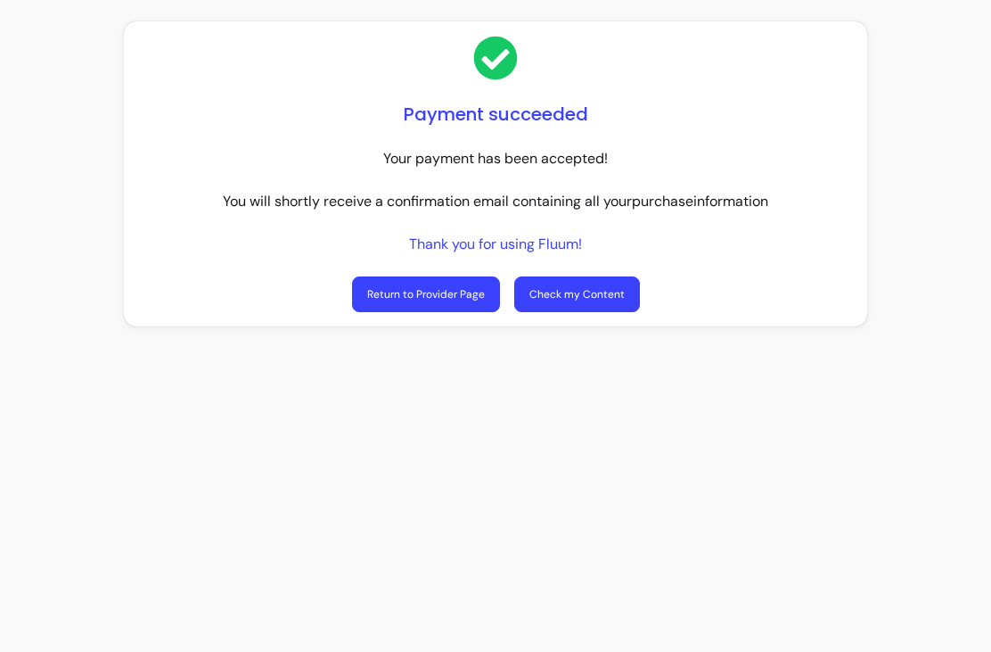
click at [432, 297] on link "Return to Provider Page" at bounding box center [426, 294] width 148 height 36
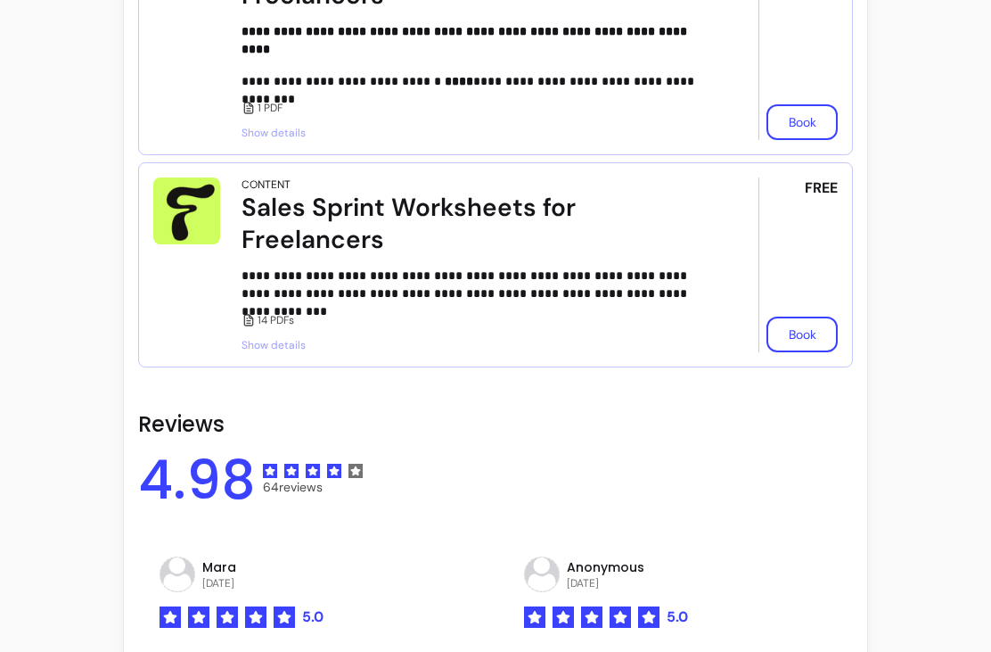
scroll to position [977, 0]
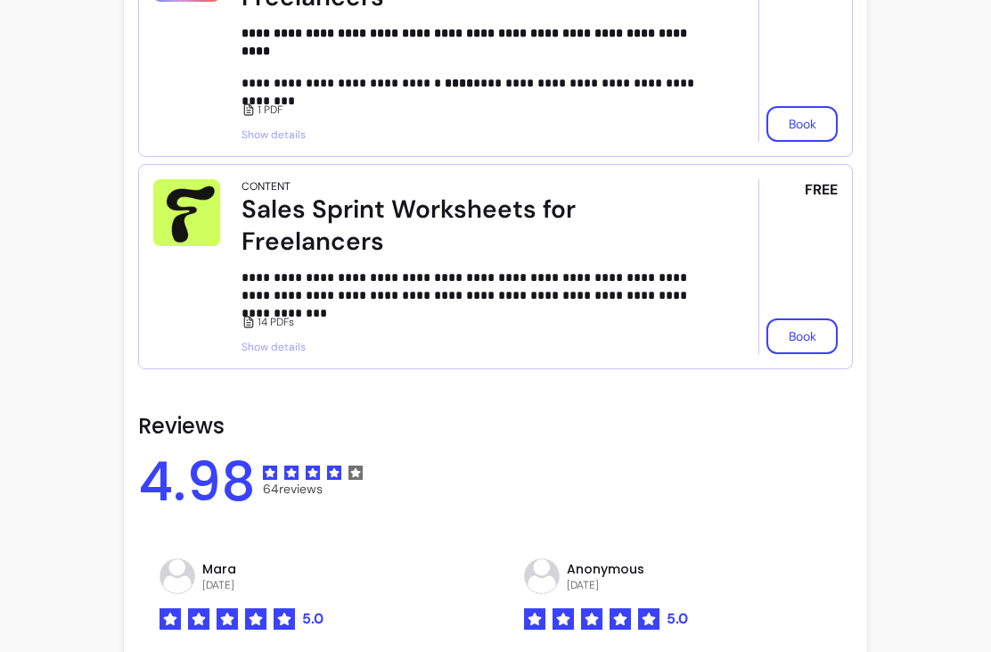
click at [800, 318] on button "Book" at bounding box center [802, 336] width 71 height 36
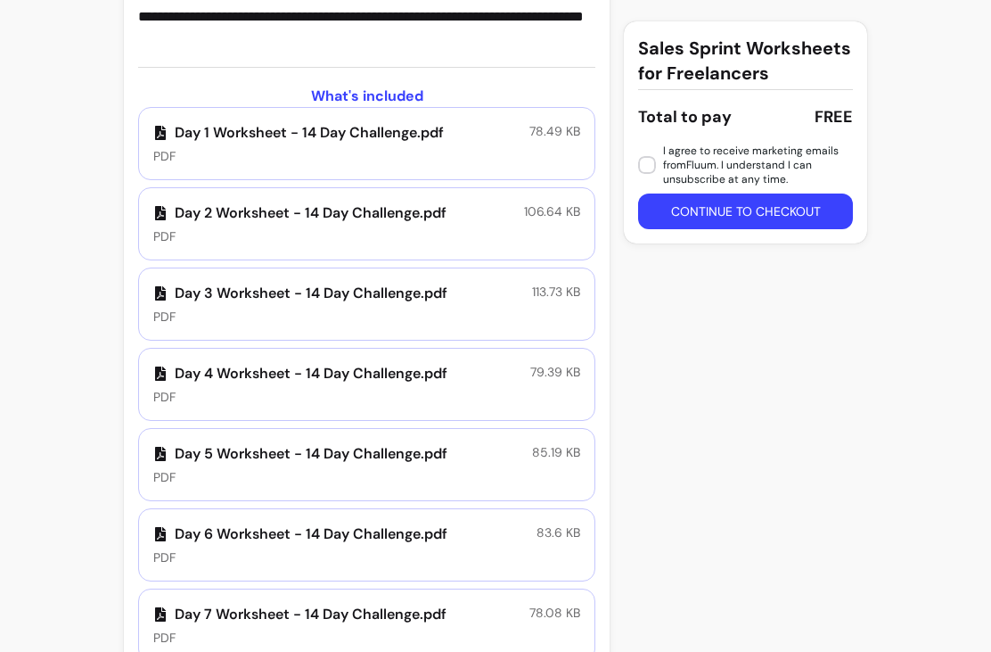
scroll to position [548, 0]
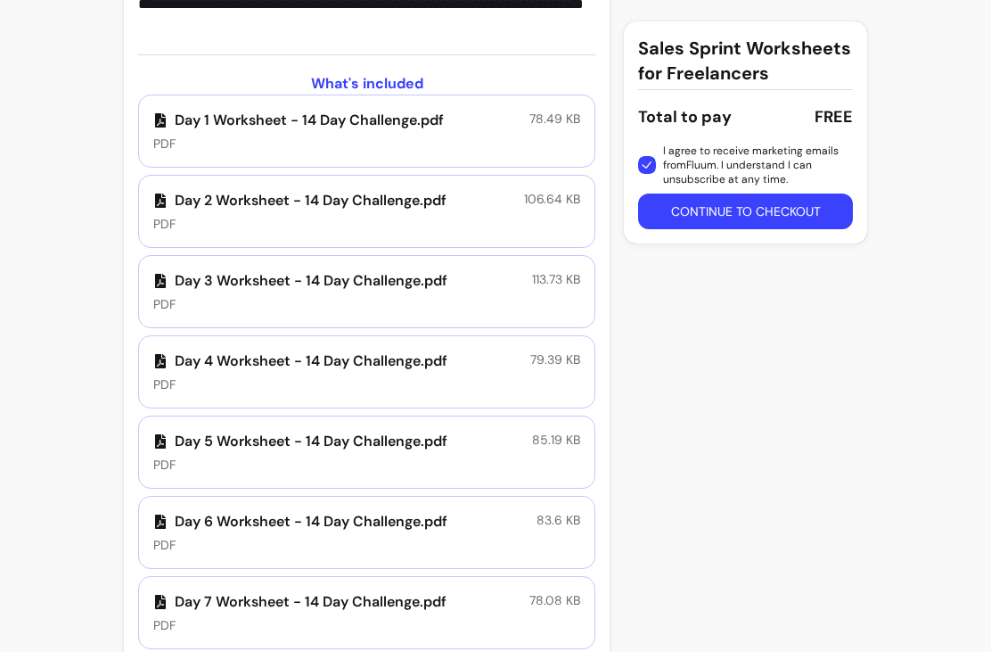
click at [318, 116] on p "Day 1 Worksheet - 14 Day Challenge.pdf" at bounding box center [298, 120] width 291 height 21
click at [755, 222] on button "Continue to checkout" at bounding box center [745, 211] width 215 height 36
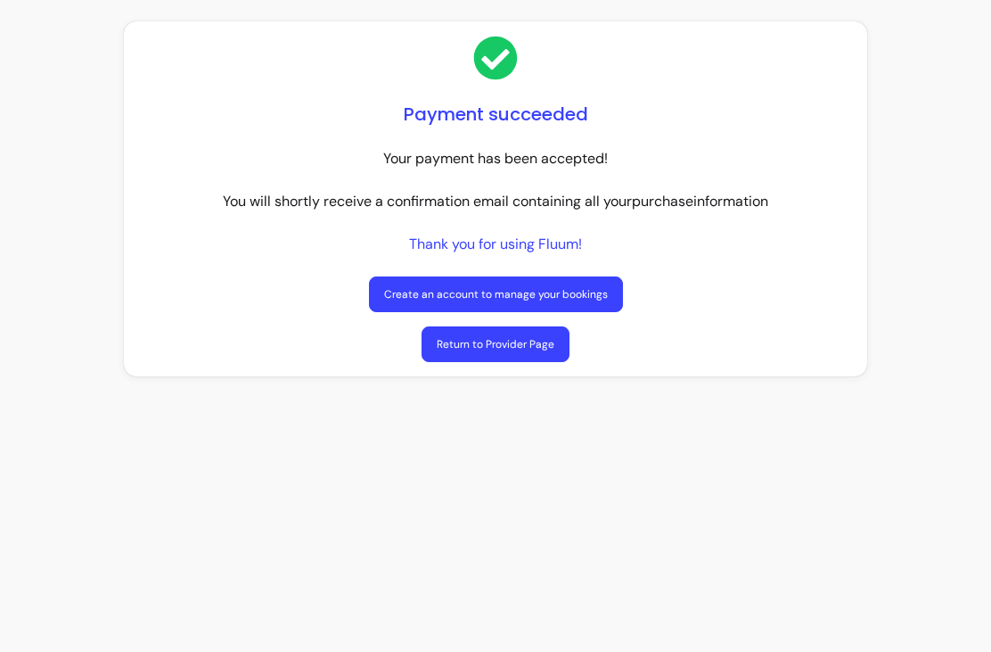
click at [506, 345] on div "Payment succeeded Your payment has been accepted! You will shortly receive a co…" at bounding box center [495, 326] width 991 height 652
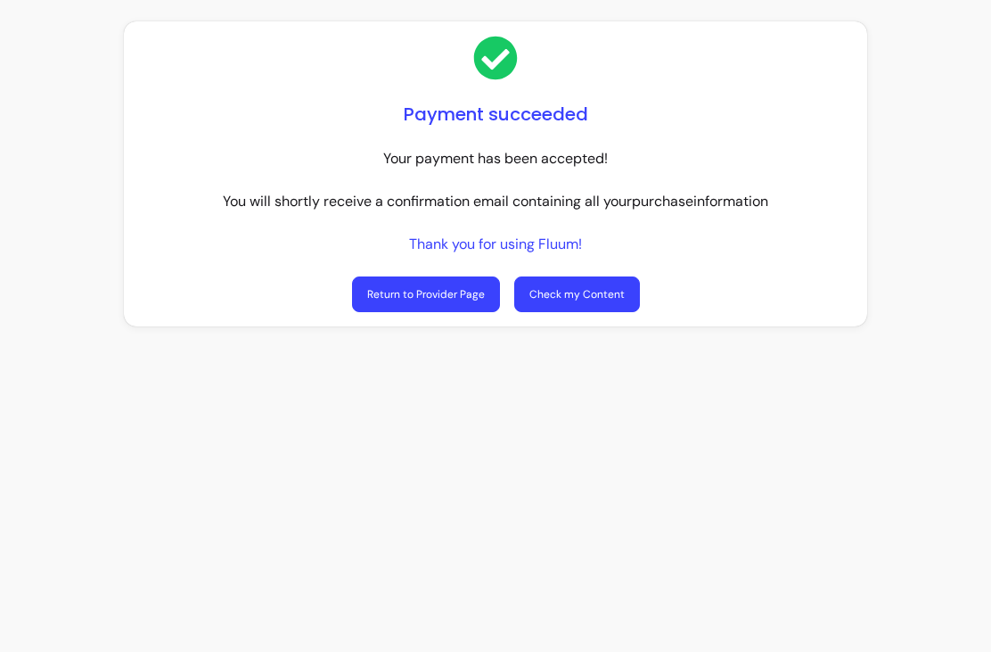
click at [443, 296] on link "Return to Provider Page" at bounding box center [426, 294] width 148 height 36
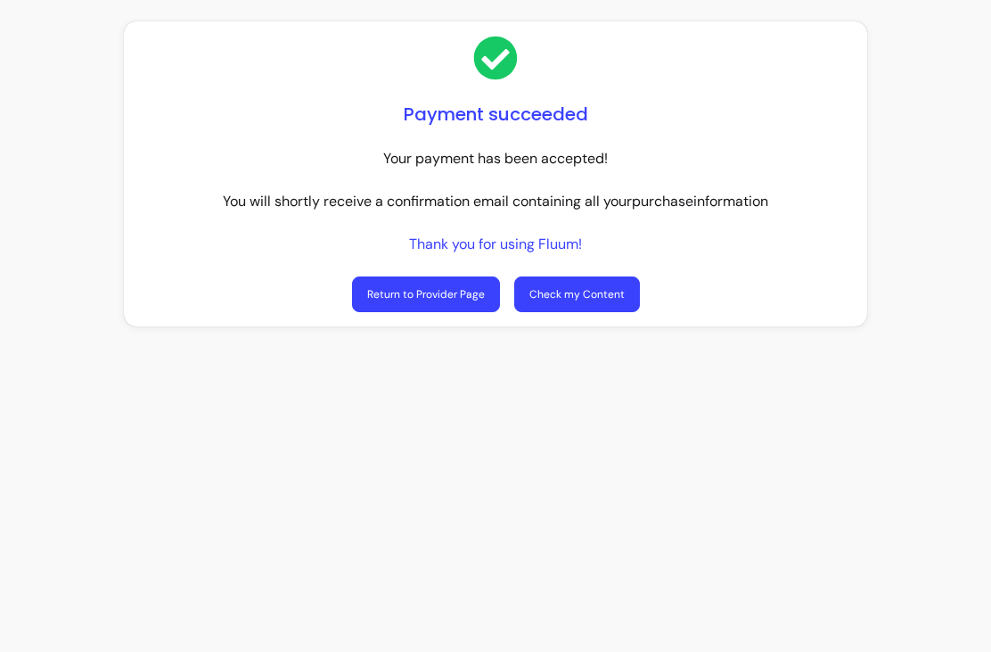
click at [440, 288] on link "Return to Provider Page" at bounding box center [426, 294] width 148 height 36
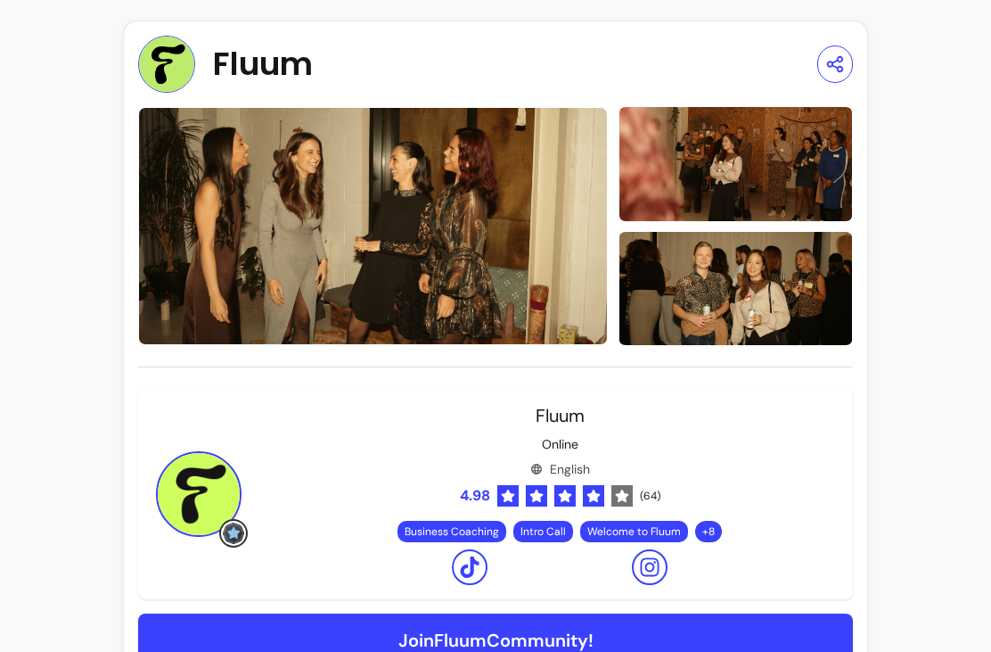
click at [262, 69] on span "Fluum" at bounding box center [263, 64] width 100 height 36
click at [216, 61] on span "Fluum" at bounding box center [263, 64] width 100 height 36
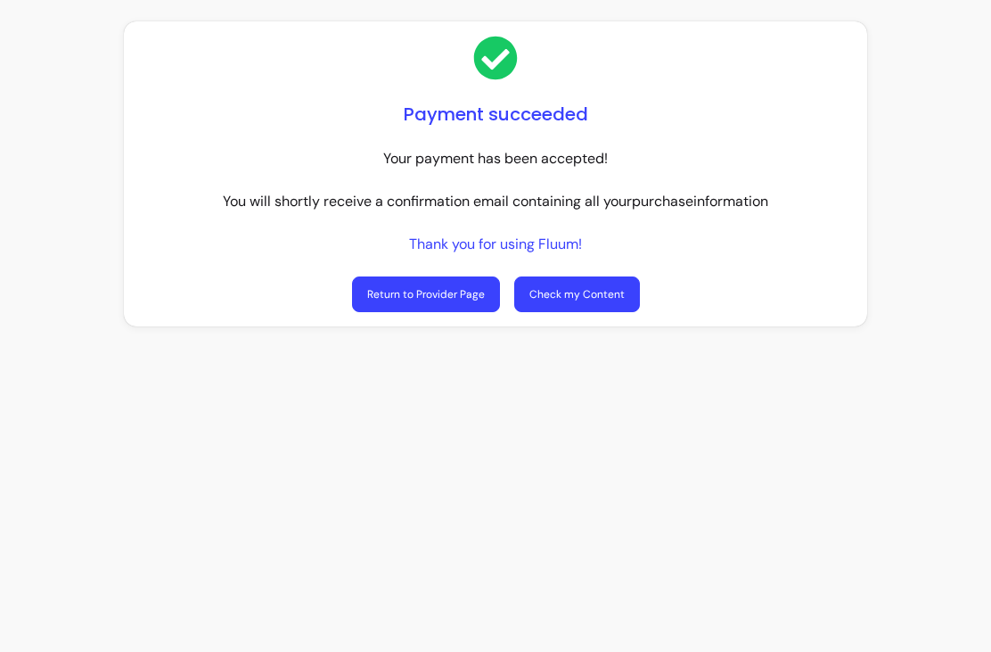
click at [571, 285] on link "Check my Content" at bounding box center [577, 294] width 126 height 36
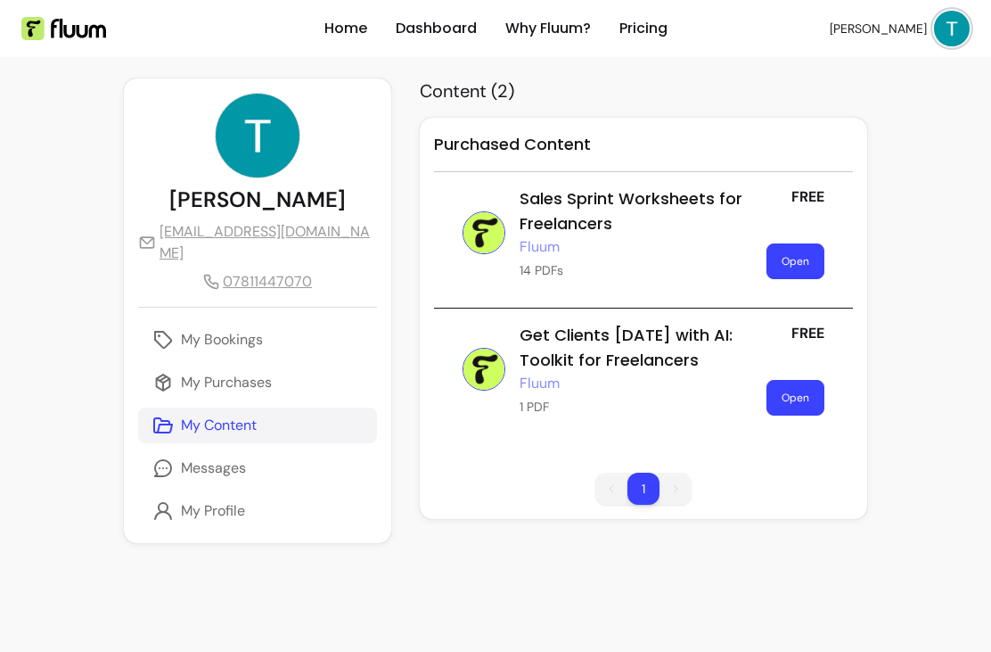
click at [247, 329] on p "My Bookings" at bounding box center [222, 339] width 82 height 21
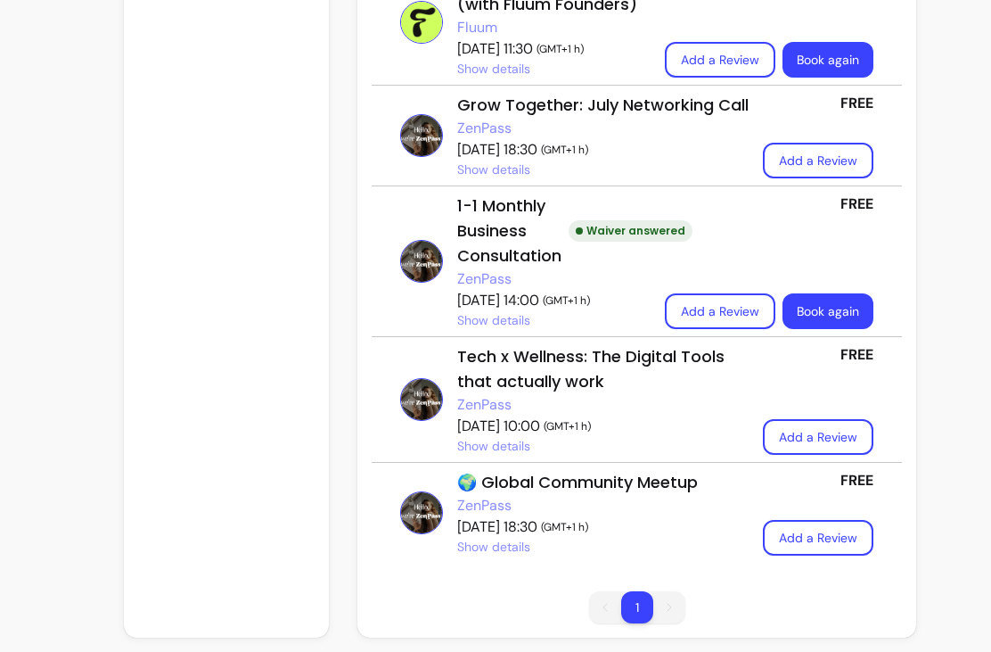
scroll to position [1051, 0]
click at [596, 491] on div "🌍 Global Community Meetup" at bounding box center [603, 482] width 292 height 25
click at [556, 481] on div "🌍 Global Community Meetup" at bounding box center [603, 482] width 292 height 25
click at [591, 494] on div "🌍 Global Community Meetup" at bounding box center [603, 482] width 292 height 25
click at [461, 541] on span "Show details" at bounding box center [493, 547] width 73 height 18
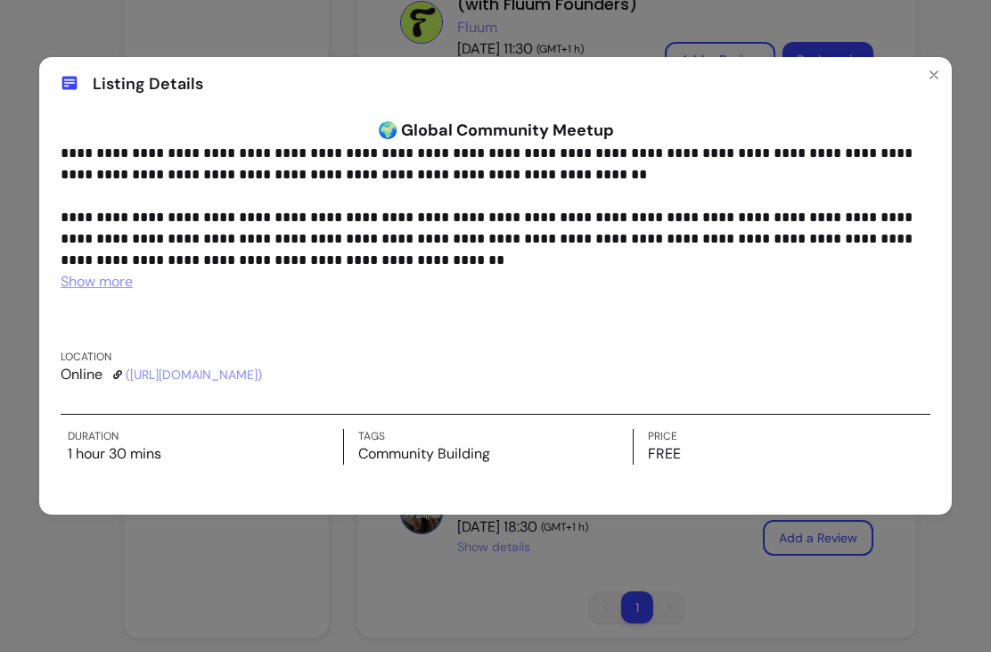
click at [933, 77] on icon "Close" at bounding box center [934, 75] width 14 height 14
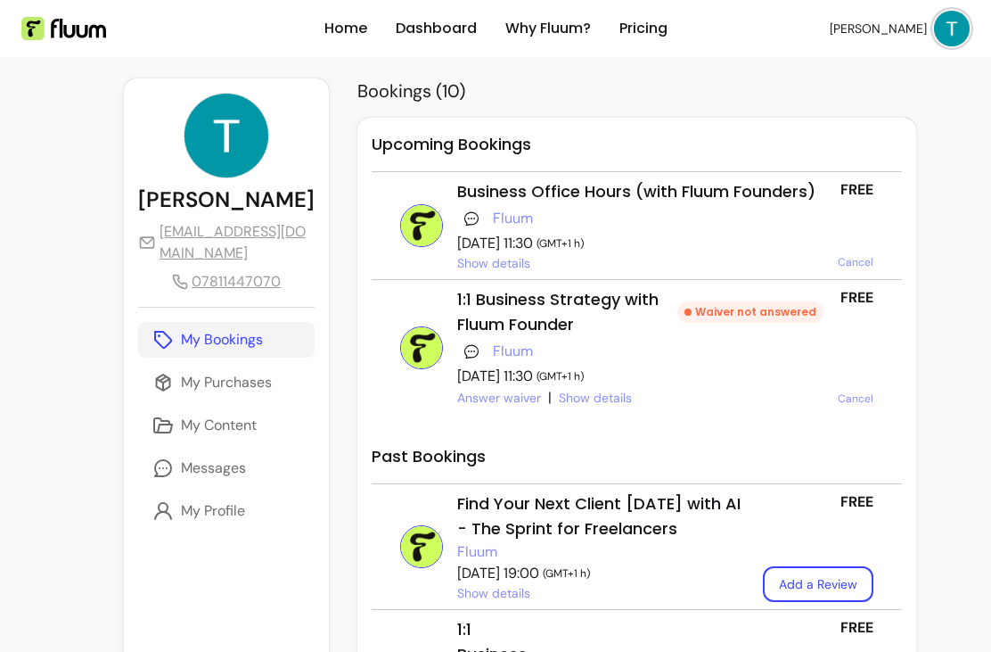
scroll to position [0, 0]
click at [423, 26] on link "Dashboard" at bounding box center [436, 28] width 81 height 21
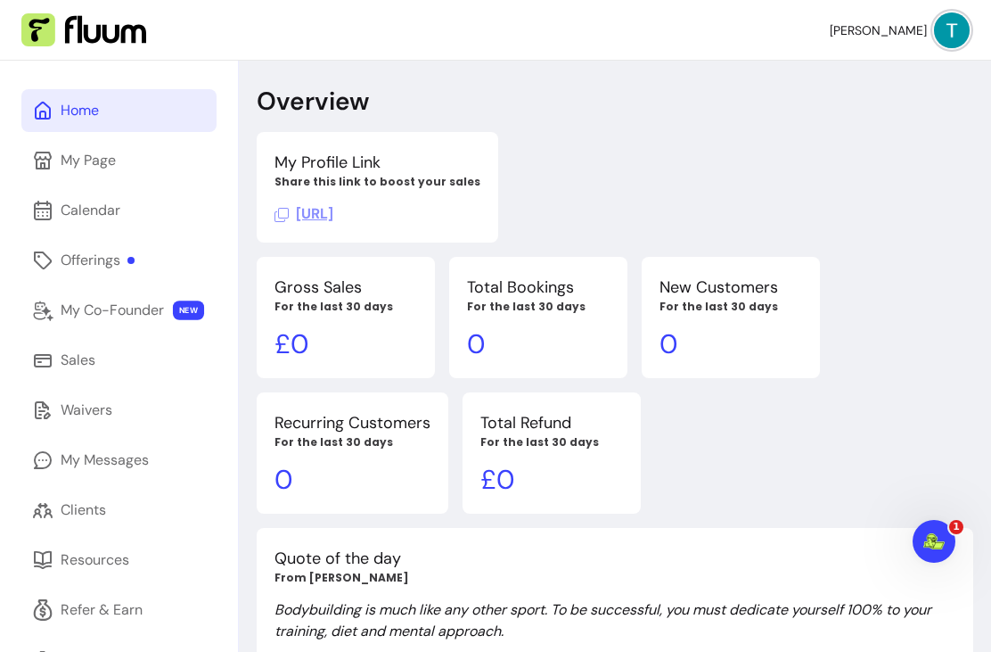
click at [97, 127] on link "Home" at bounding box center [118, 110] width 195 height 43
click at [123, 315] on div "My Co-Founder" at bounding box center [112, 310] width 103 height 21
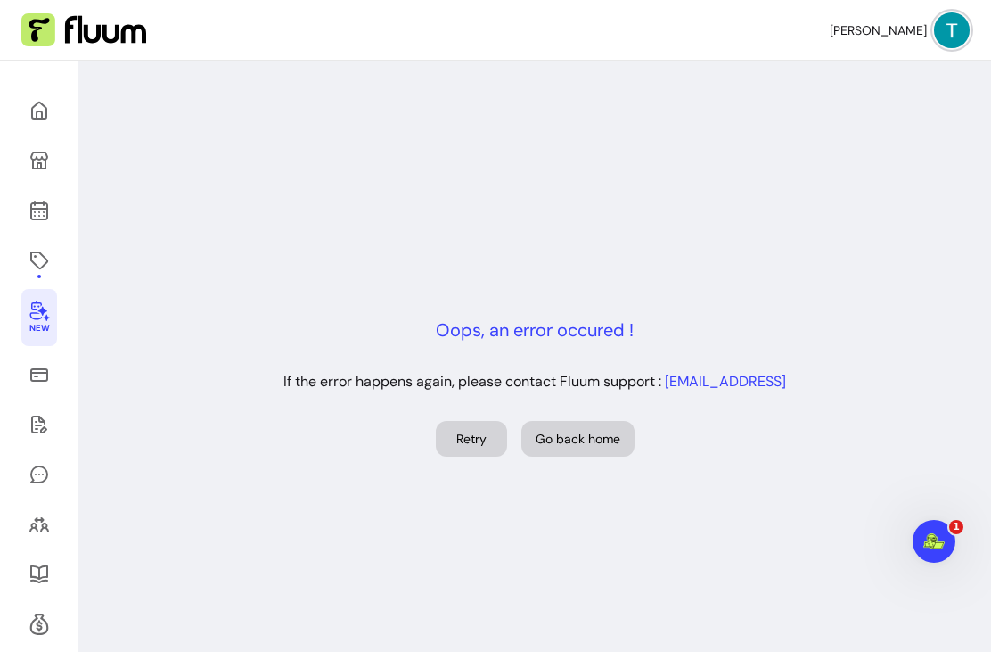
click at [463, 456] on button "Retry" at bounding box center [471, 439] width 71 height 36
click at [473, 456] on button "Retry" at bounding box center [471, 439] width 71 height 36
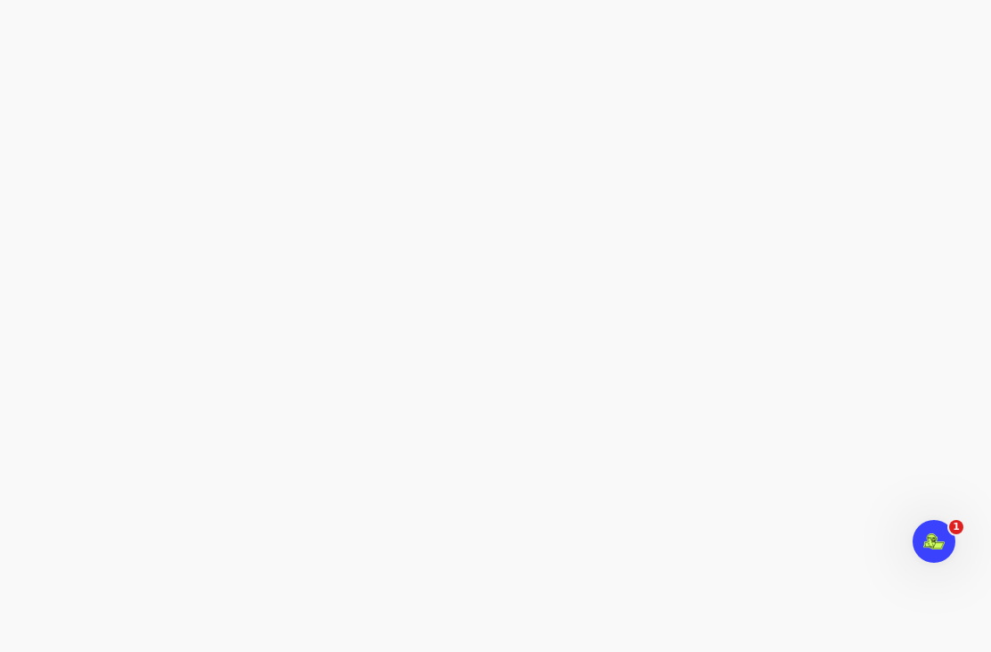
click at [935, 536] on icon "Open Intercom Messenger" at bounding box center [934, 541] width 12 height 14
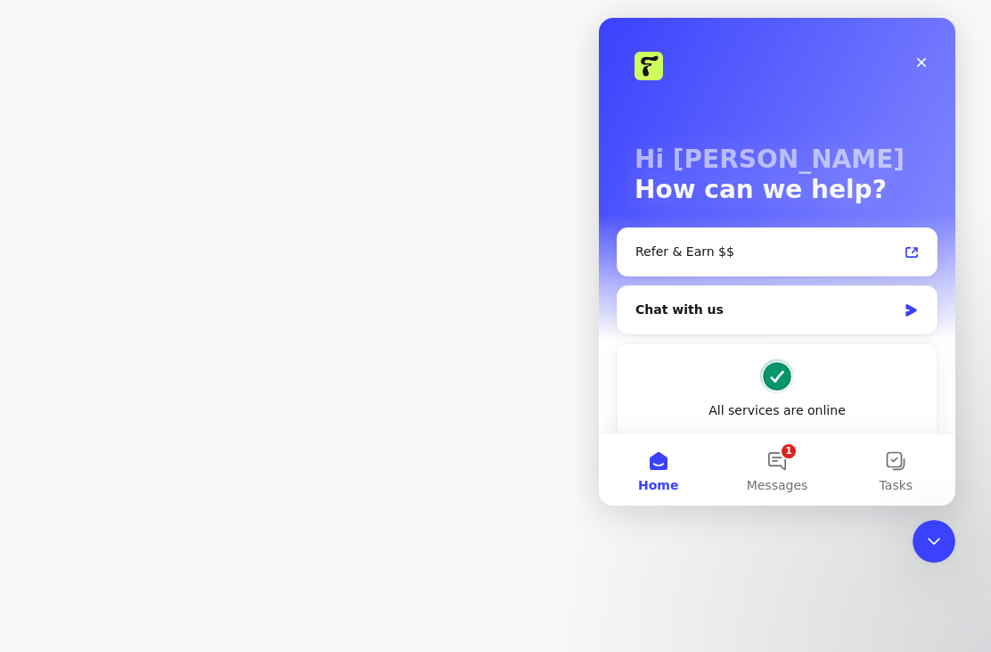
click at [775, 472] on button "1 Messages" at bounding box center [777, 469] width 119 height 71
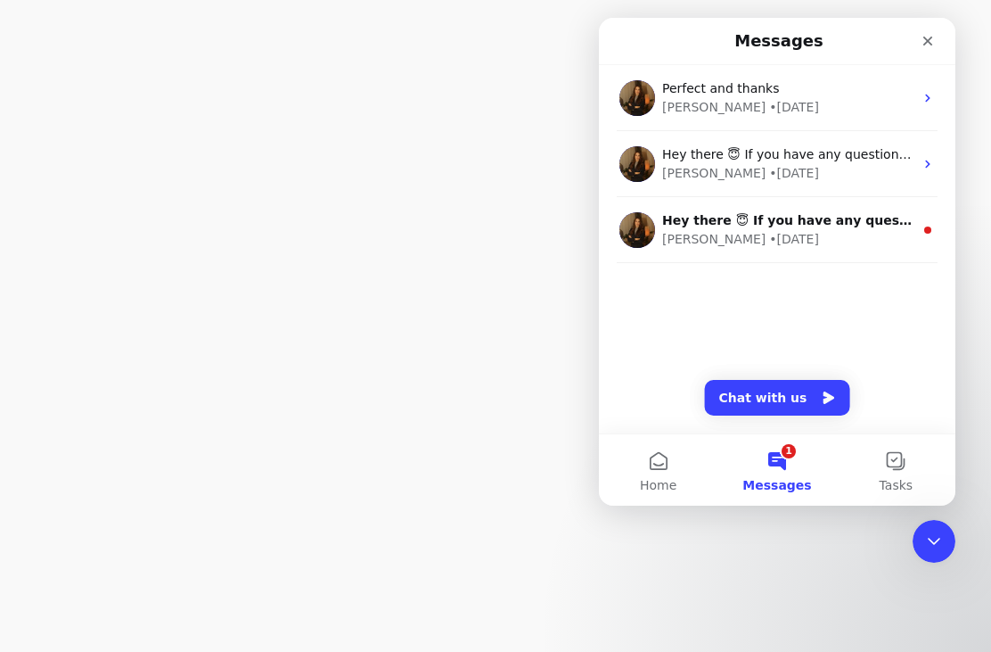
click at [939, 26] on div "Close" at bounding box center [928, 41] width 32 height 32
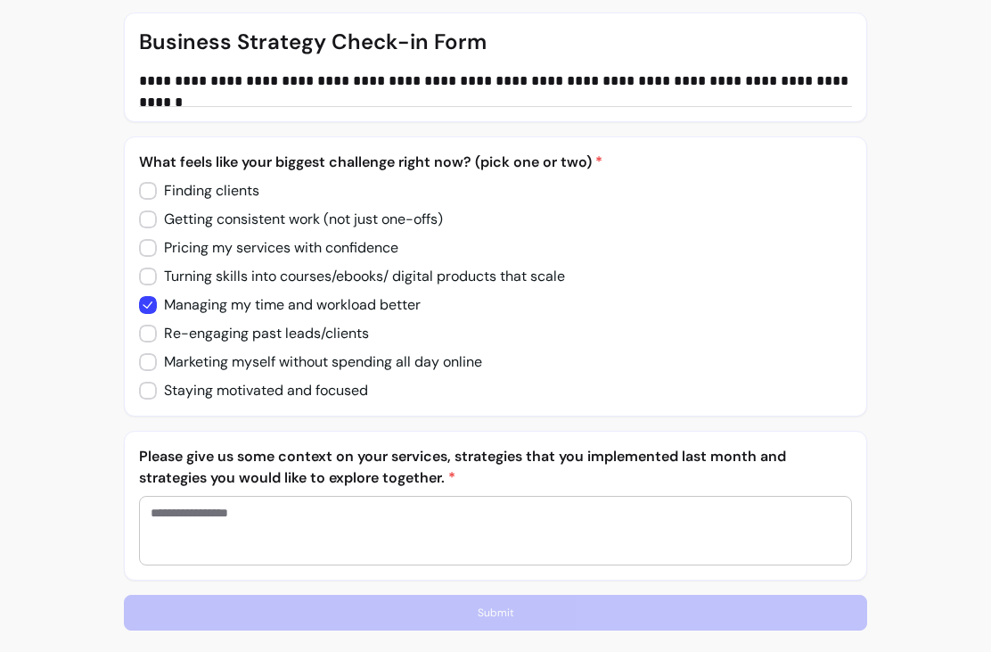
scroll to position [332, 0]
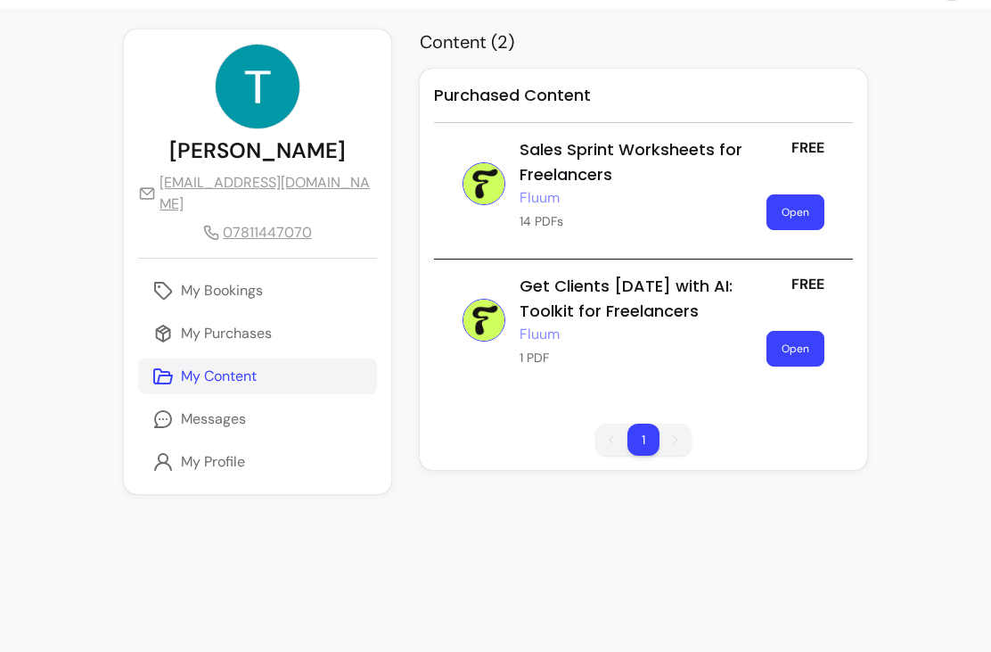
scroll to position [43, 0]
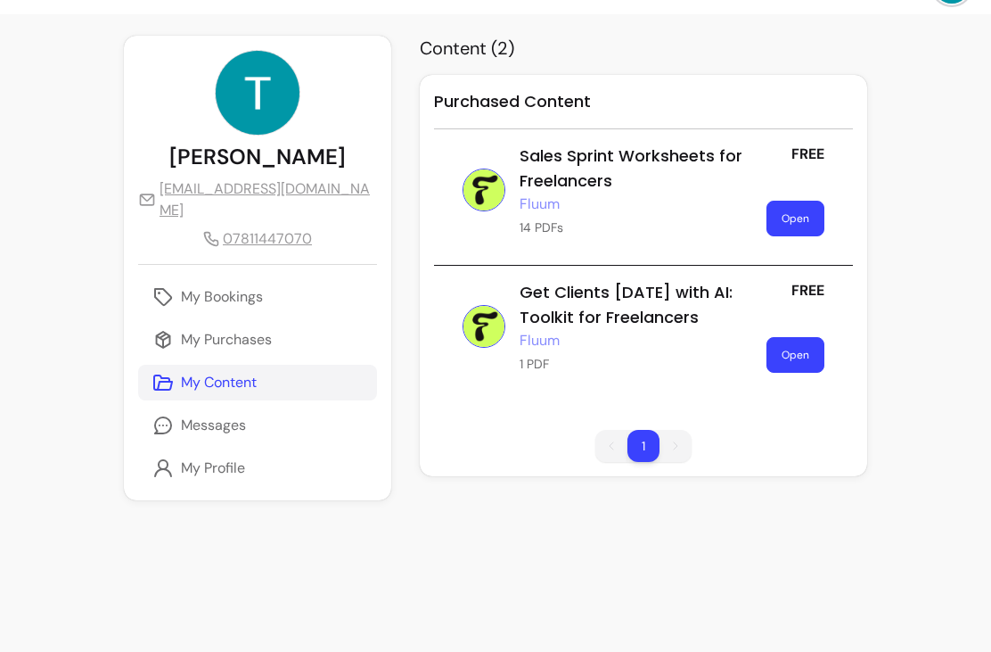
click at [251, 286] on p "My Bookings" at bounding box center [222, 296] width 82 height 21
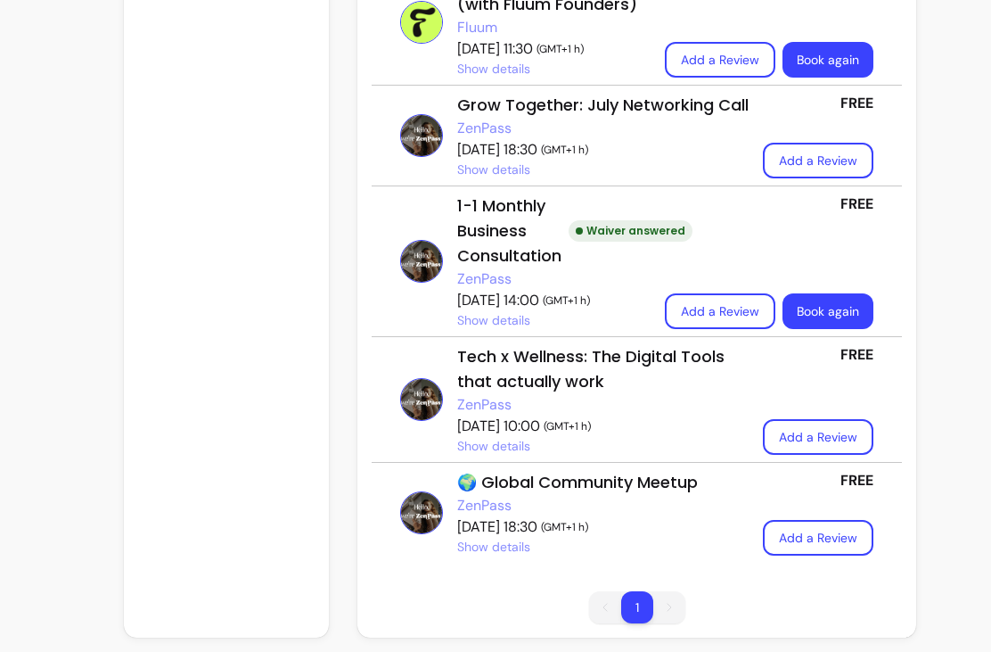
scroll to position [1051, 0]
click at [582, 481] on div "🌍 Global Community Meetup" at bounding box center [603, 482] width 292 height 25
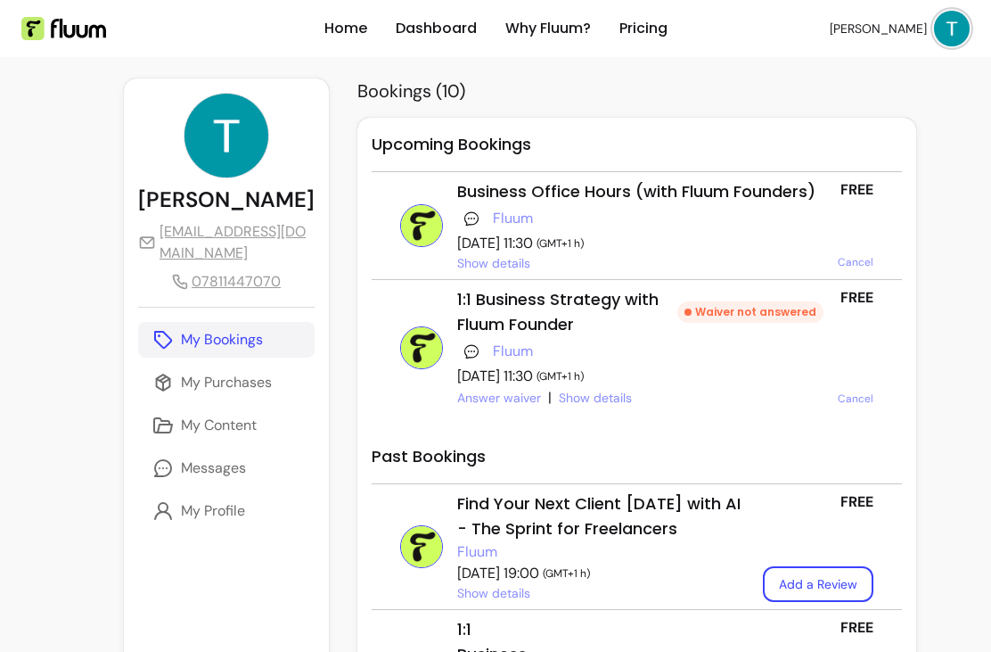
scroll to position [0, 0]
click at [966, 18] on img at bounding box center [952, 29] width 36 height 36
click at [941, 32] on img at bounding box center [950, 29] width 35 height 35
click at [912, 25] on span "[PERSON_NAME]" at bounding box center [878, 29] width 97 height 18
click at [853, 74] on span "Dashboard" at bounding box center [892, 74] width 125 height 17
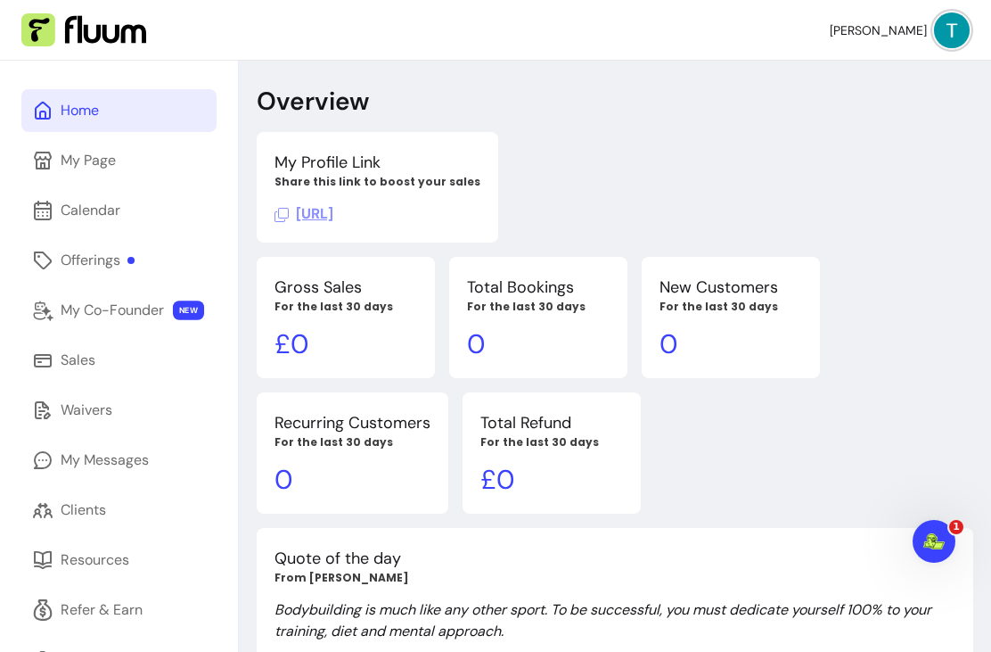
click at [143, 316] on div "My Co-Founder" at bounding box center [112, 310] width 103 height 21
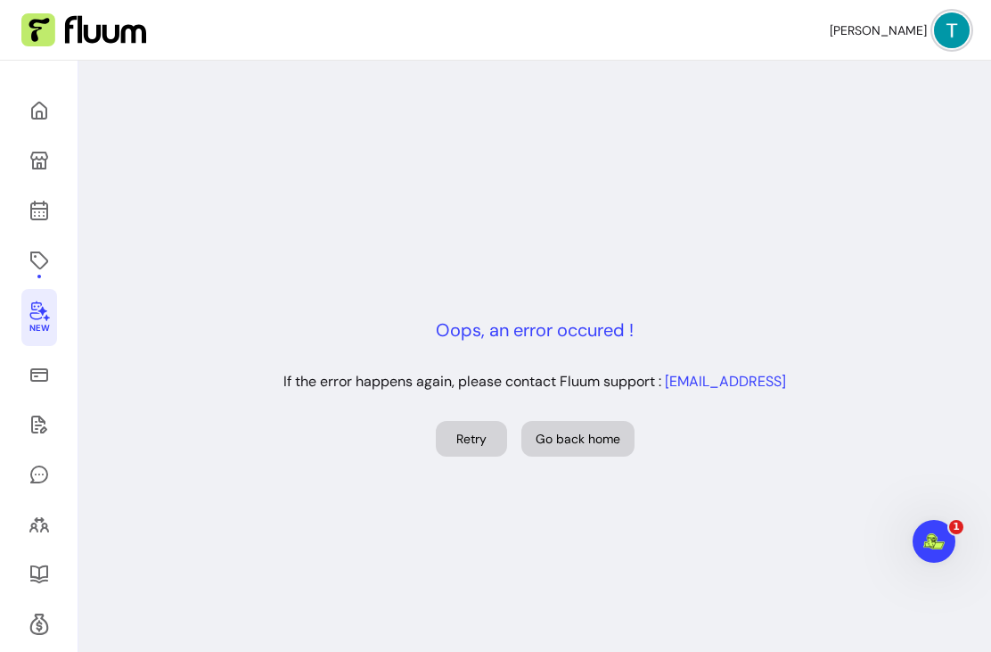
click at [574, 456] on button "Go back home" at bounding box center [578, 439] width 113 height 36
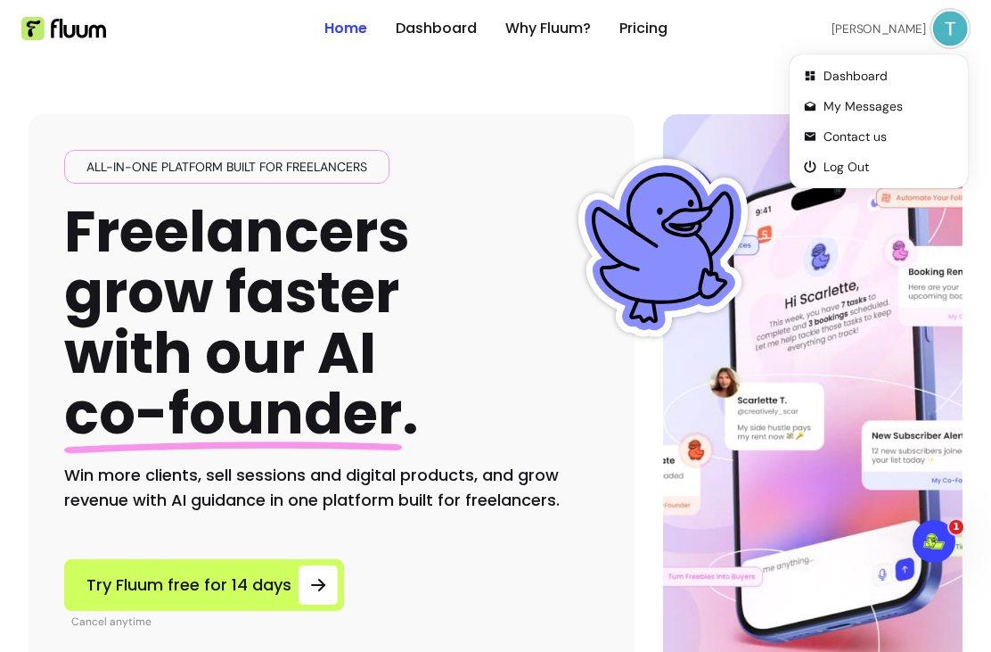
click at [950, 40] on img at bounding box center [950, 29] width 35 height 35
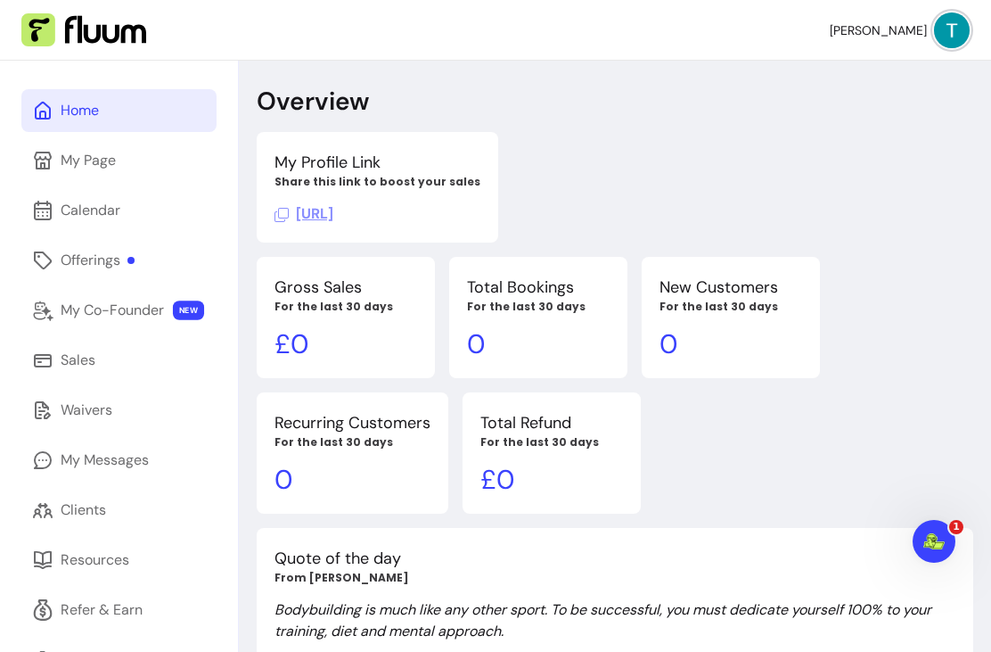
click at [957, 26] on img at bounding box center [952, 30] width 36 height 36
click at [961, 29] on img at bounding box center [950, 29] width 35 height 35
click at [103, 166] on div "My Page" at bounding box center [88, 160] width 55 height 21
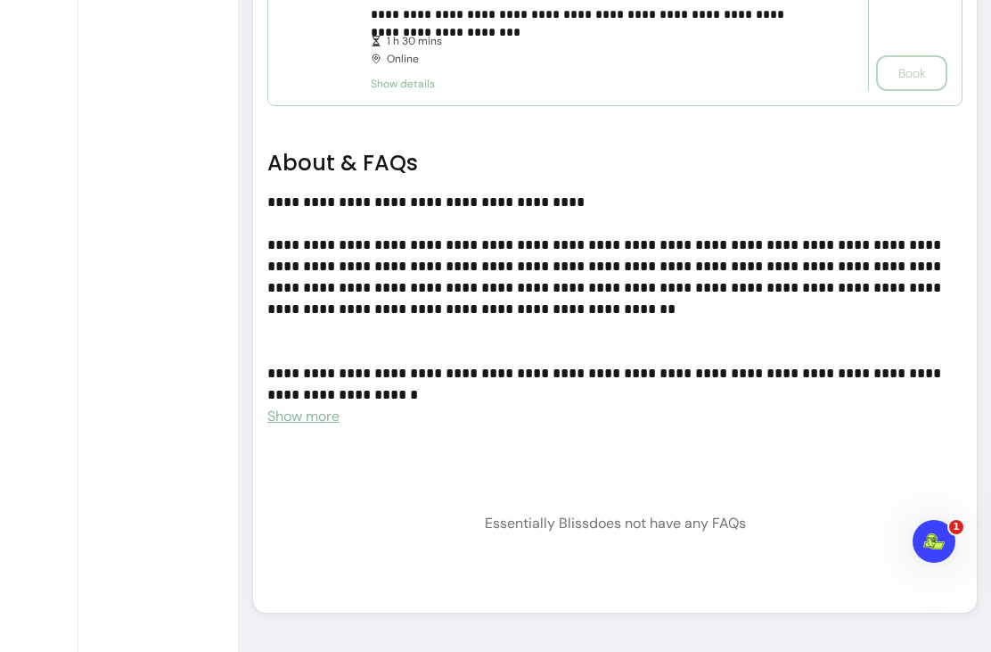
scroll to position [1345, 0]
click at [313, 421] on span "Show more" at bounding box center [303, 416] width 72 height 19
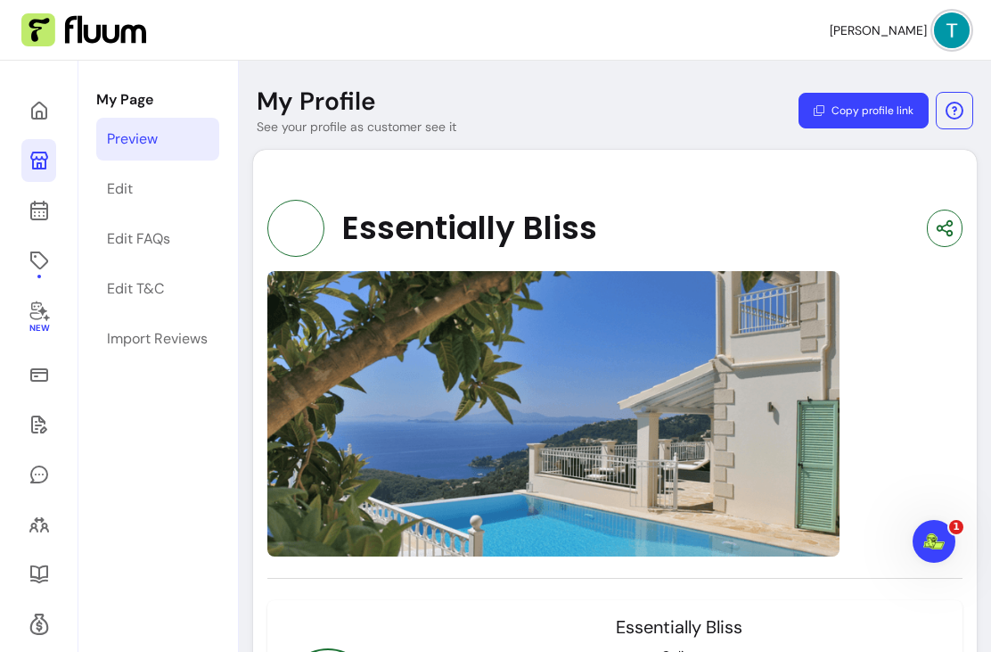
scroll to position [0, 0]
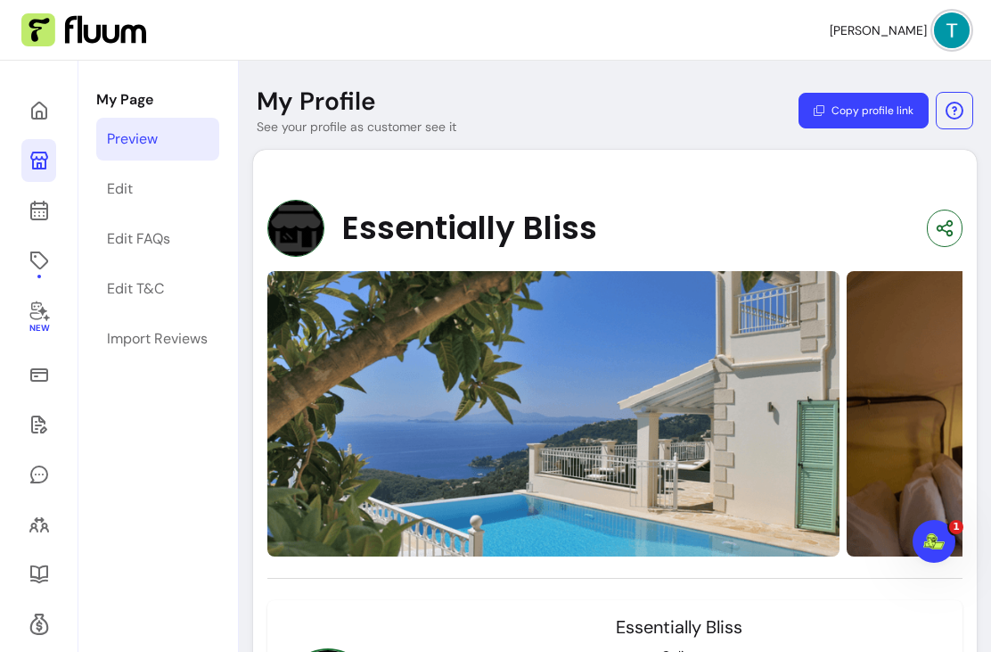
click at [953, 26] on img at bounding box center [952, 30] width 36 height 36
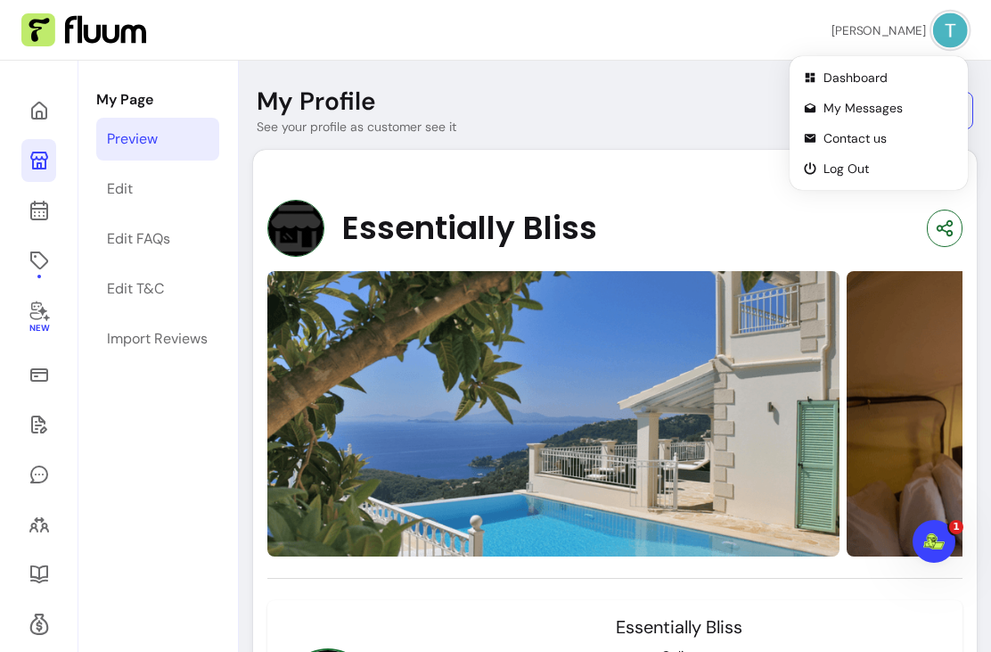
click at [912, 37] on button "[PERSON_NAME]" at bounding box center [900, 29] width 136 height 35
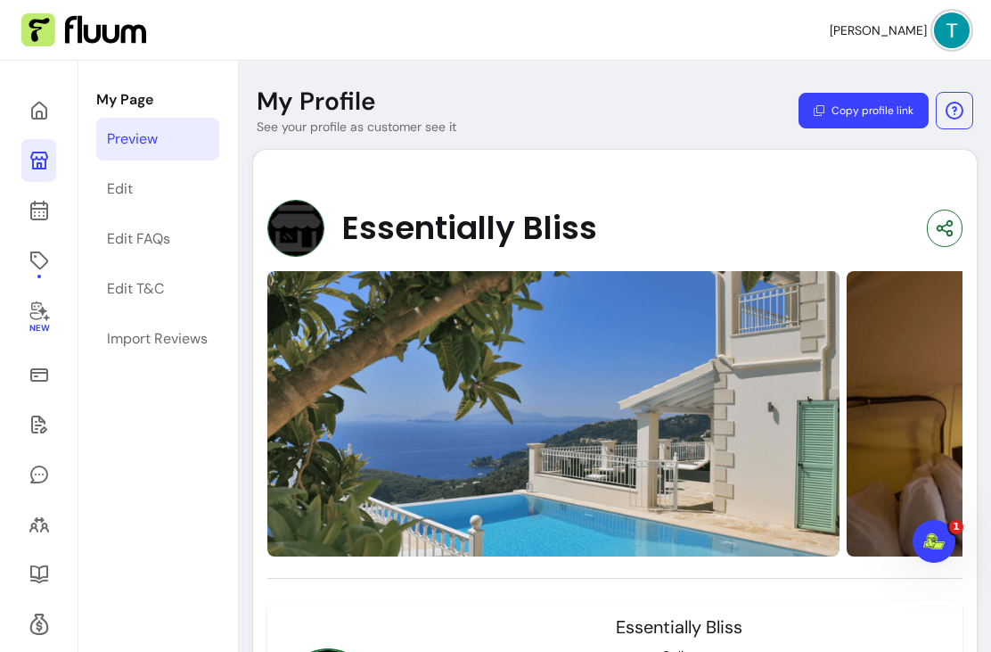
click at [903, 35] on span "[PERSON_NAME]" at bounding box center [878, 30] width 97 height 18
click at [955, 34] on img at bounding box center [952, 30] width 36 height 36
click at [127, 187] on div "Edit" at bounding box center [120, 188] width 26 height 21
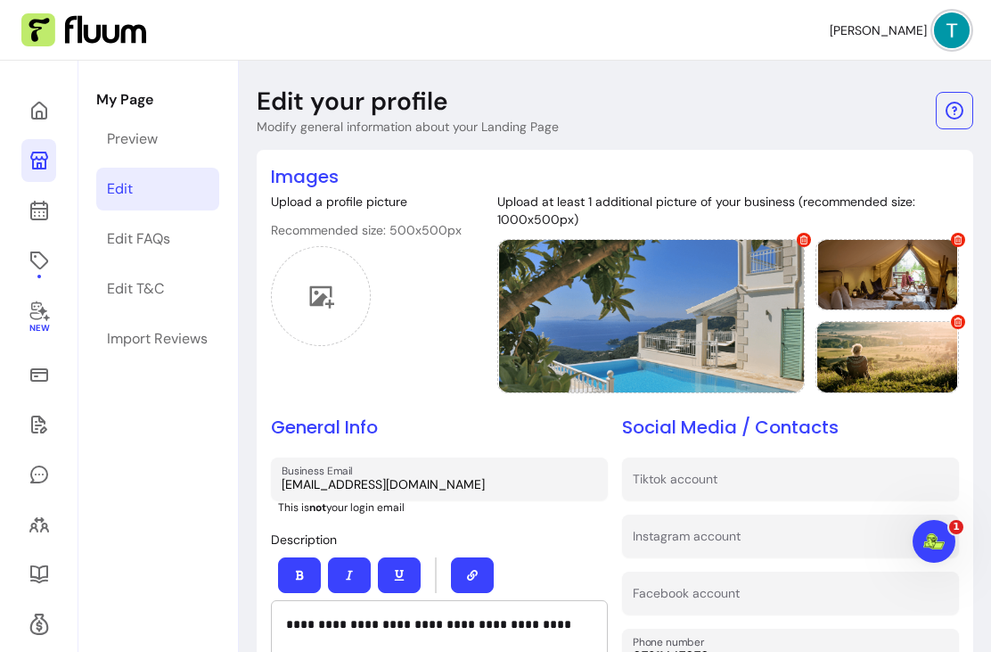
click at [329, 294] on icon at bounding box center [321, 296] width 27 height 27
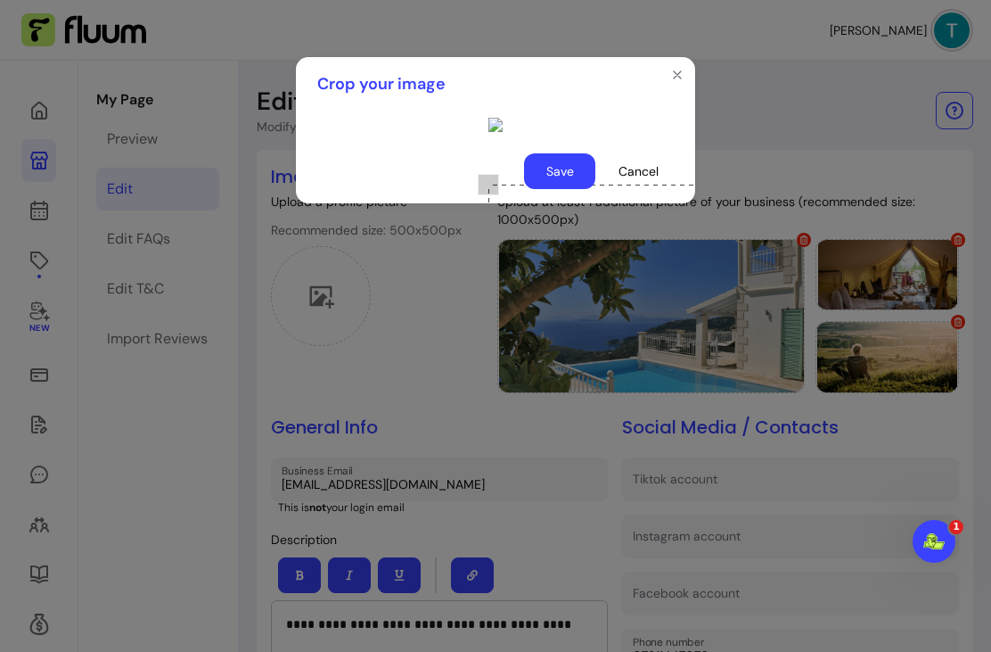
scroll to position [27, 0]
click at [556, 189] on button "Save" at bounding box center [559, 171] width 71 height 36
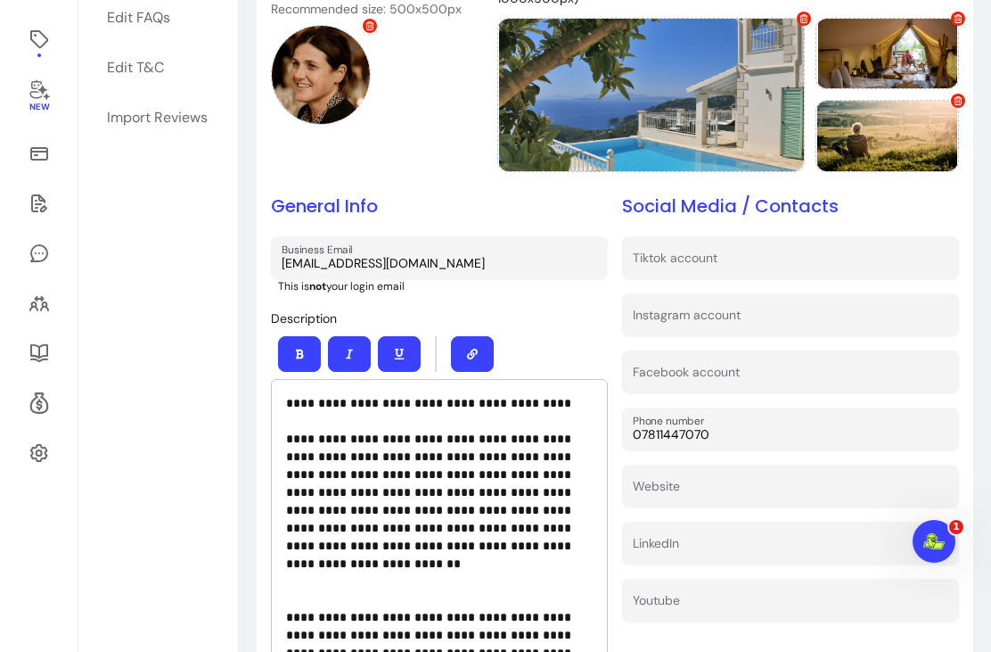
scroll to position [234, 0]
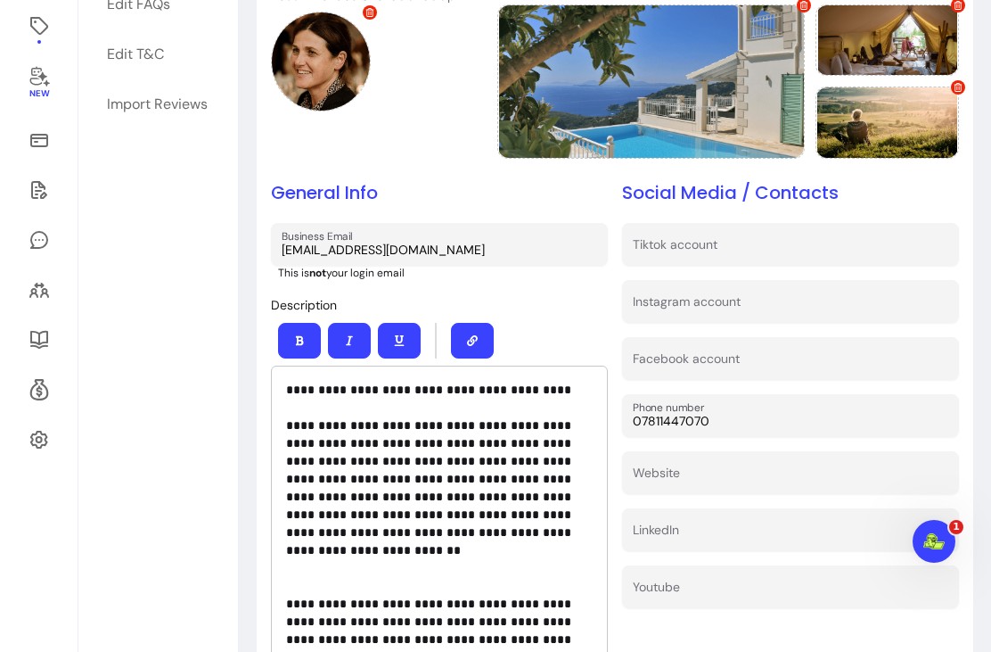
click at [688, 316] on input "Instagram account" at bounding box center [791, 307] width 316 height 18
click at [903, 309] on input "@createtimeandspaceretreats" at bounding box center [791, 307] width 316 height 18
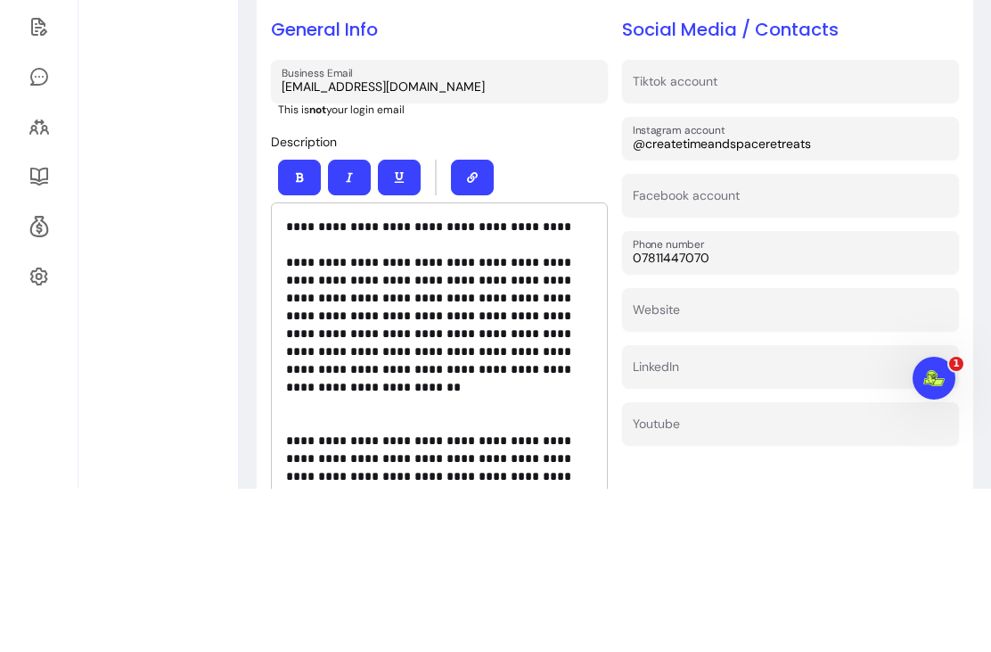
type input "@createtimeandspaceretreats"
click at [957, 337] on div "Facebook account" at bounding box center [790, 358] width 337 height 43
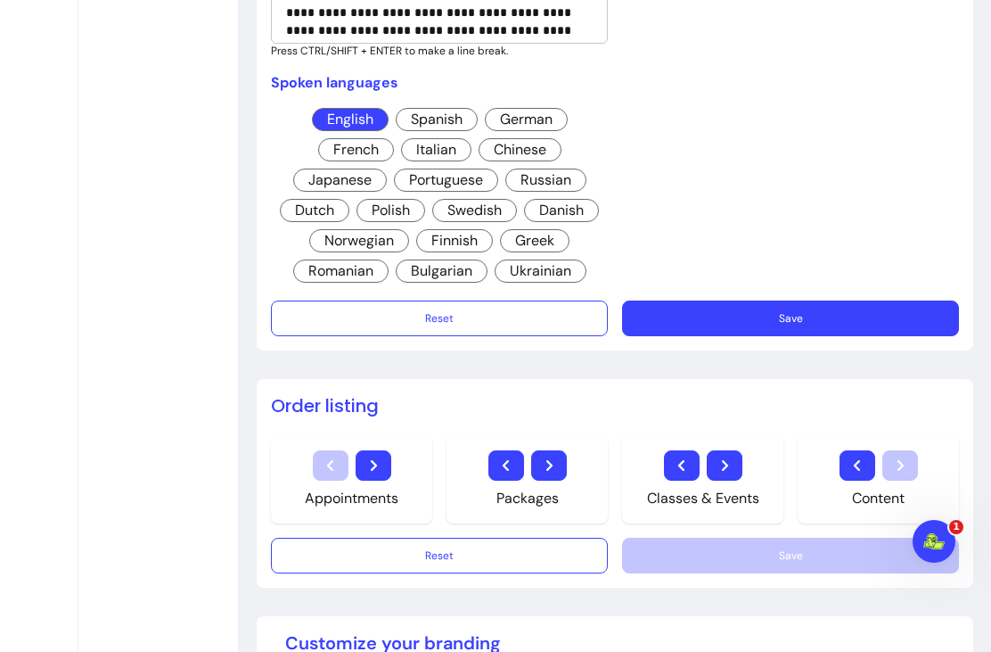
scroll to position [917, 0]
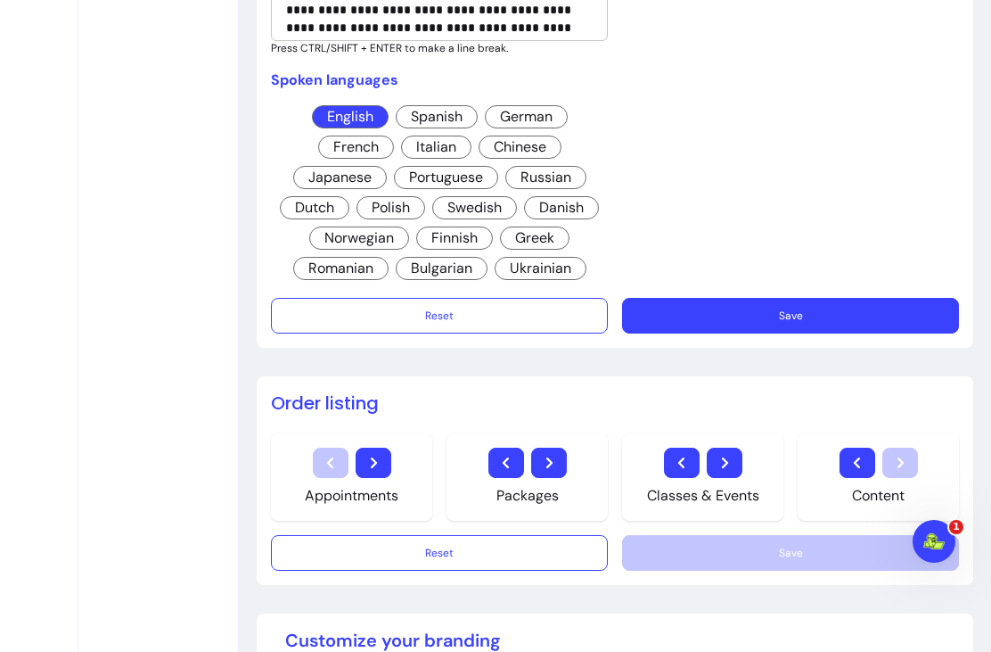
click at [769, 333] on button "Save" at bounding box center [790, 316] width 337 height 36
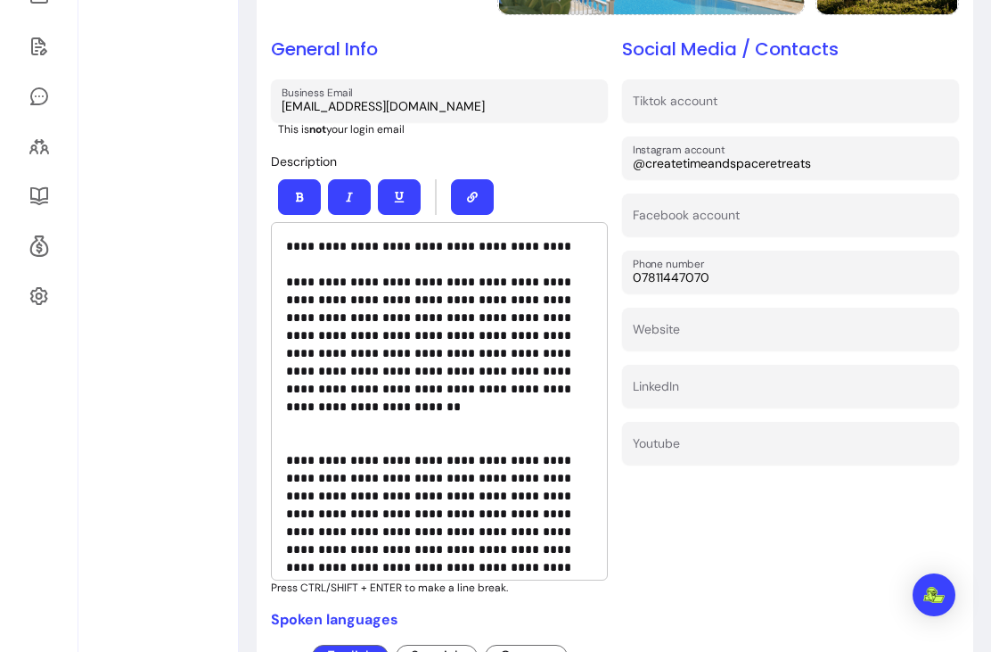
scroll to position [381, 0]
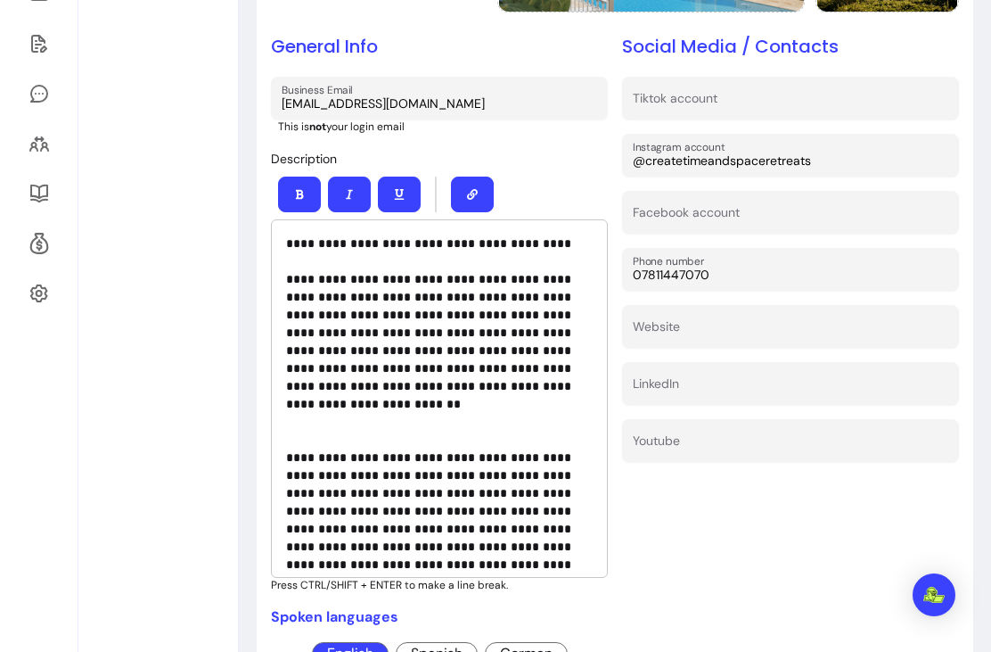
click at [686, 382] on div "LinkedIn" at bounding box center [790, 383] width 337 height 43
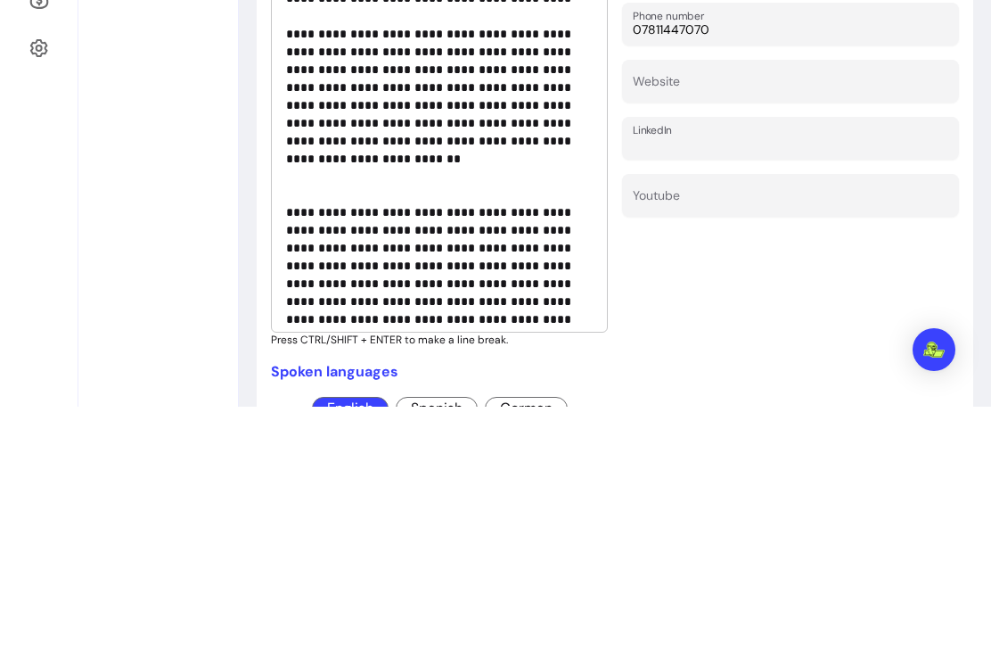
click at [646, 380] on input "LinkedIn" at bounding box center [791, 389] width 316 height 18
paste input "[DOMAIN_NAME][URL][PERSON_NAME]"
type input "[DOMAIN_NAME][URL][PERSON_NAME]"
click at [674, 305] on div "Website" at bounding box center [790, 326] width 337 height 43
type input "[DOMAIN_NAME]"
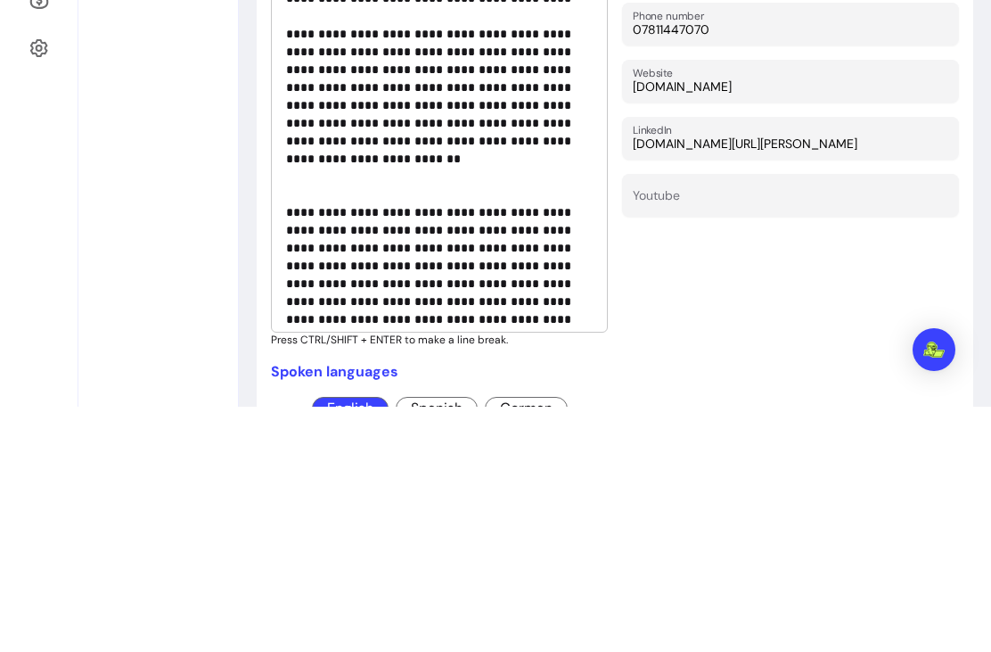
click at [882, 267] on div "Social Media / Contacts Tiktok account Instagram account @createtimeandspaceret…" at bounding box center [790, 427] width 337 height 786
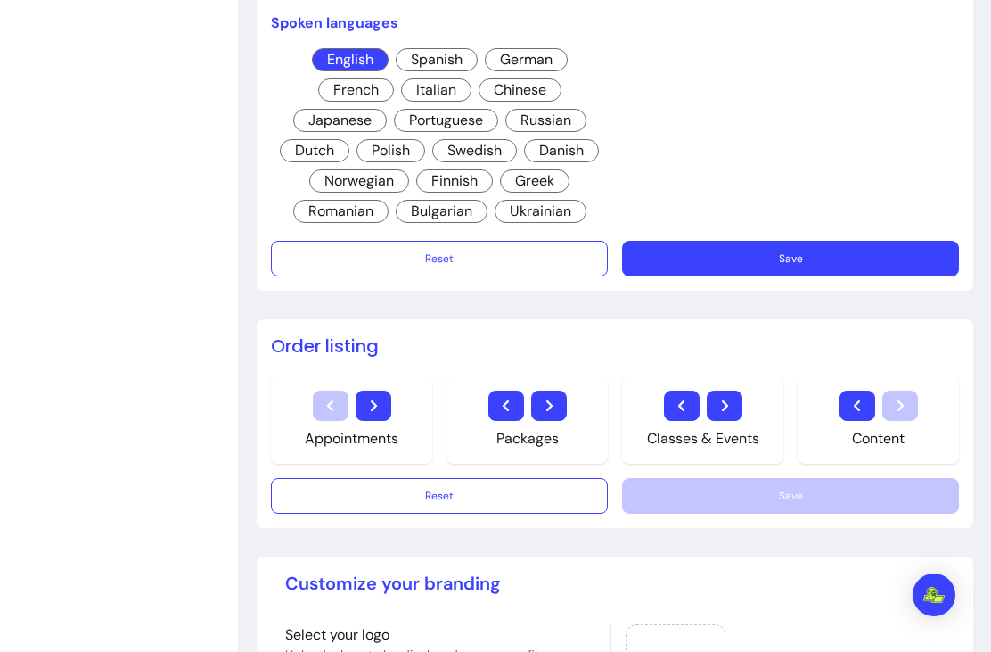
scroll to position [998, 0]
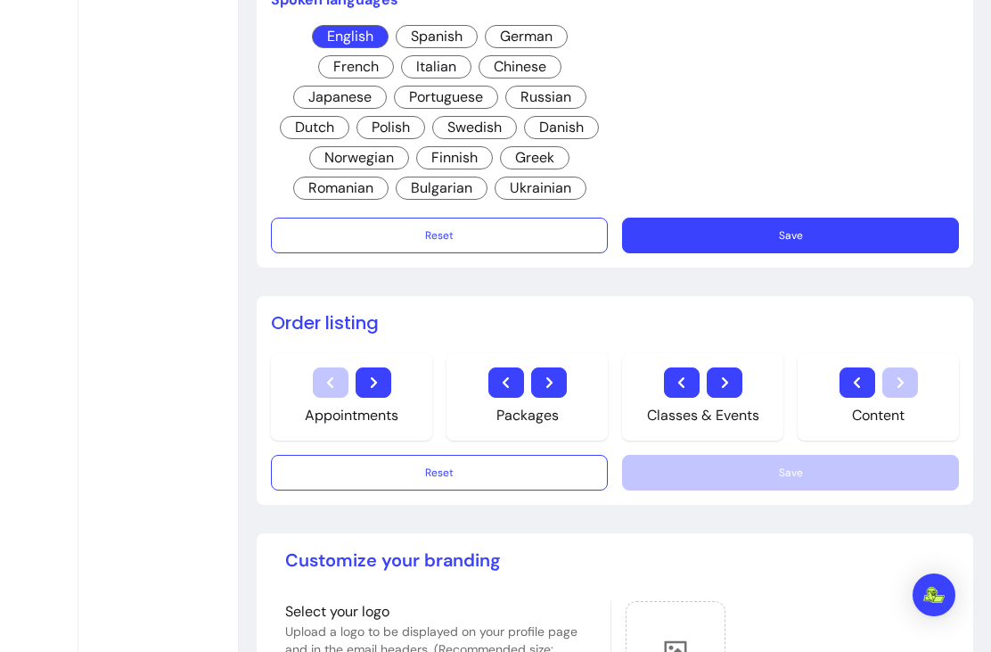
click at [815, 253] on button "Save" at bounding box center [790, 236] width 337 height 36
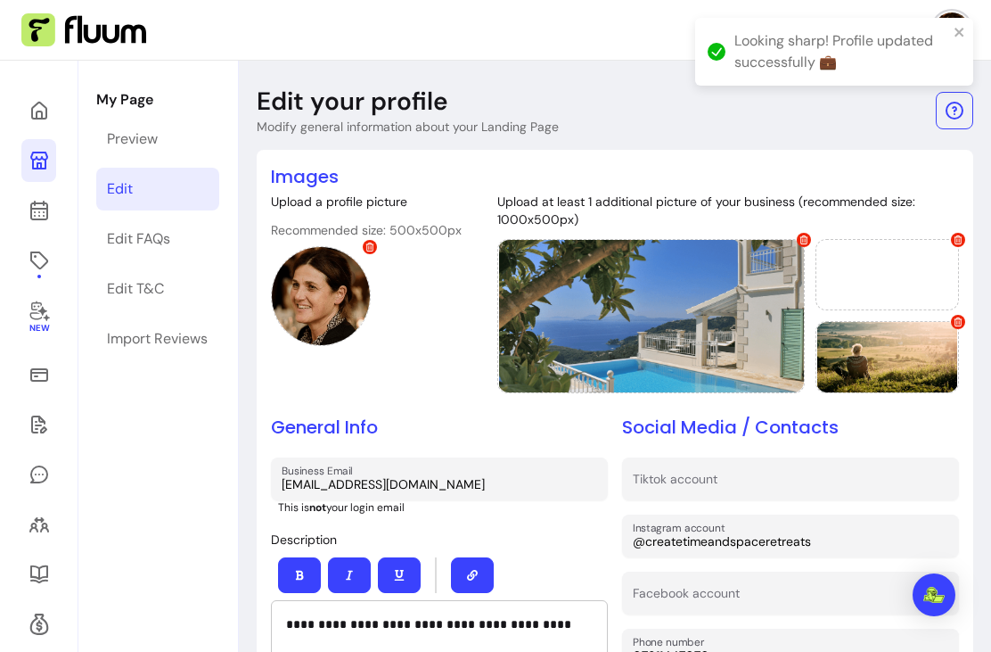
scroll to position [0, 0]
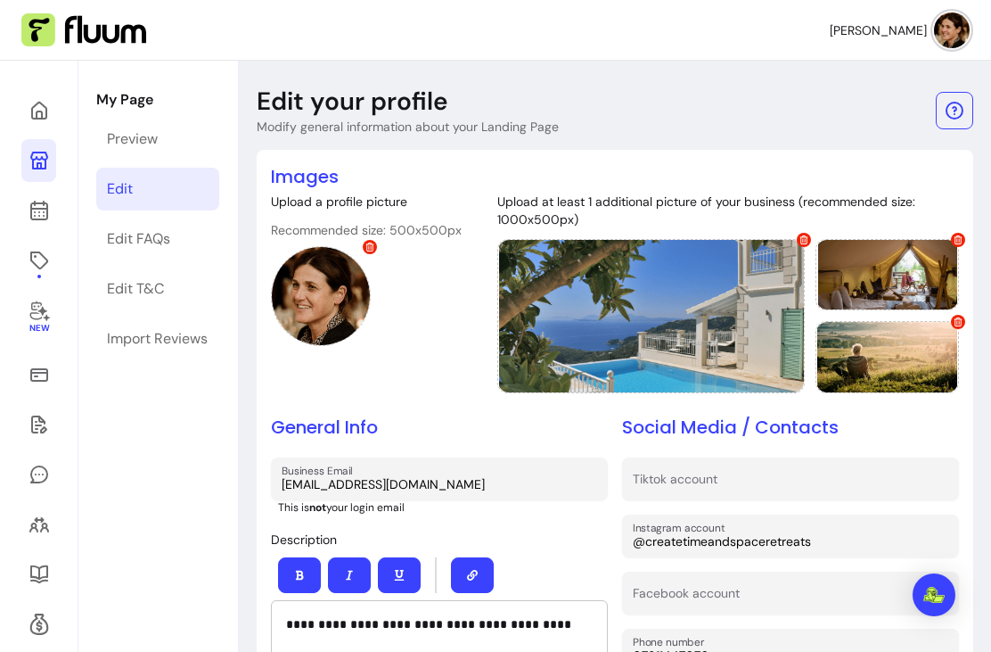
click at [48, 105] on icon at bounding box center [39, 110] width 21 height 21
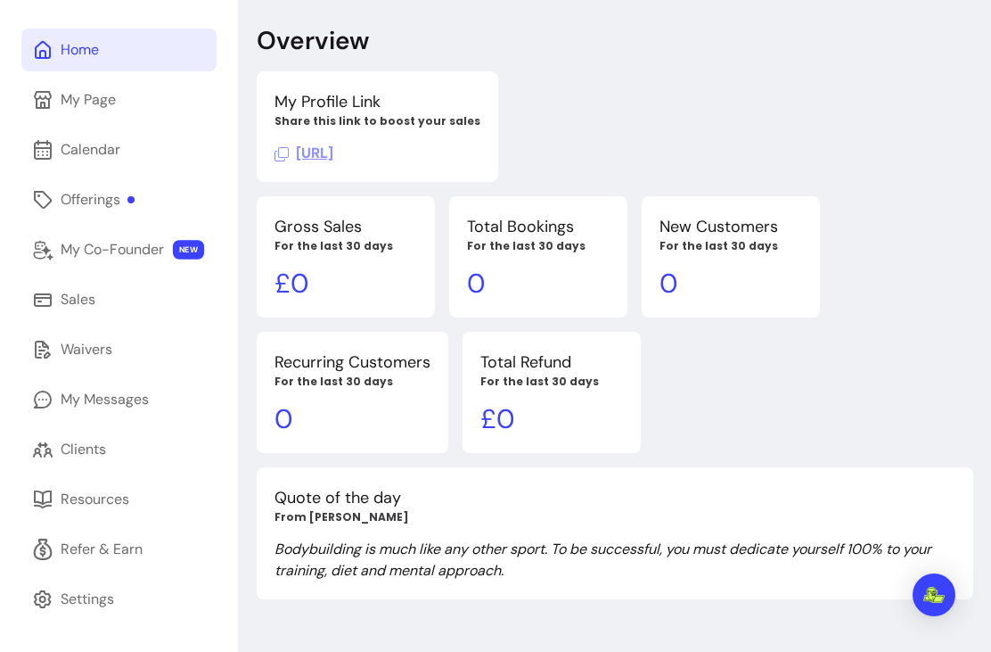
scroll to position [118, 0]
